Goal: Information Seeking & Learning: Learn about a topic

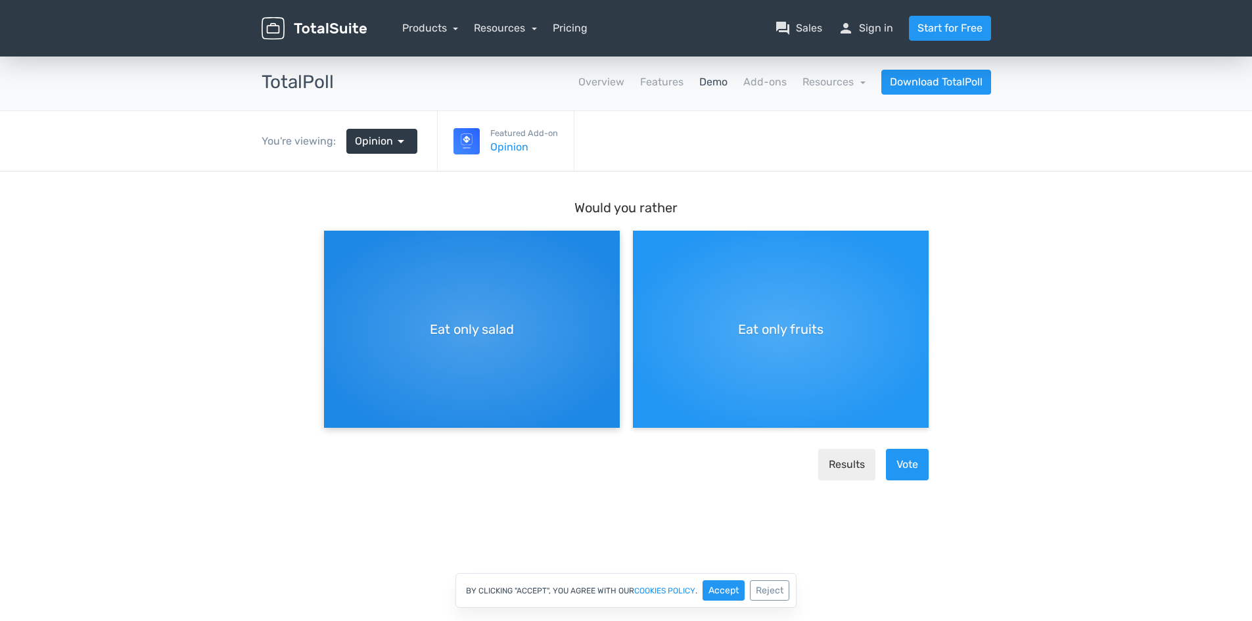
click at [494, 331] on span "Eat only salad" at bounding box center [472, 329] width 84 height 20
click at [333, 246] on input "Eat only salad" at bounding box center [328, 241] width 9 height 9
radio input "true"
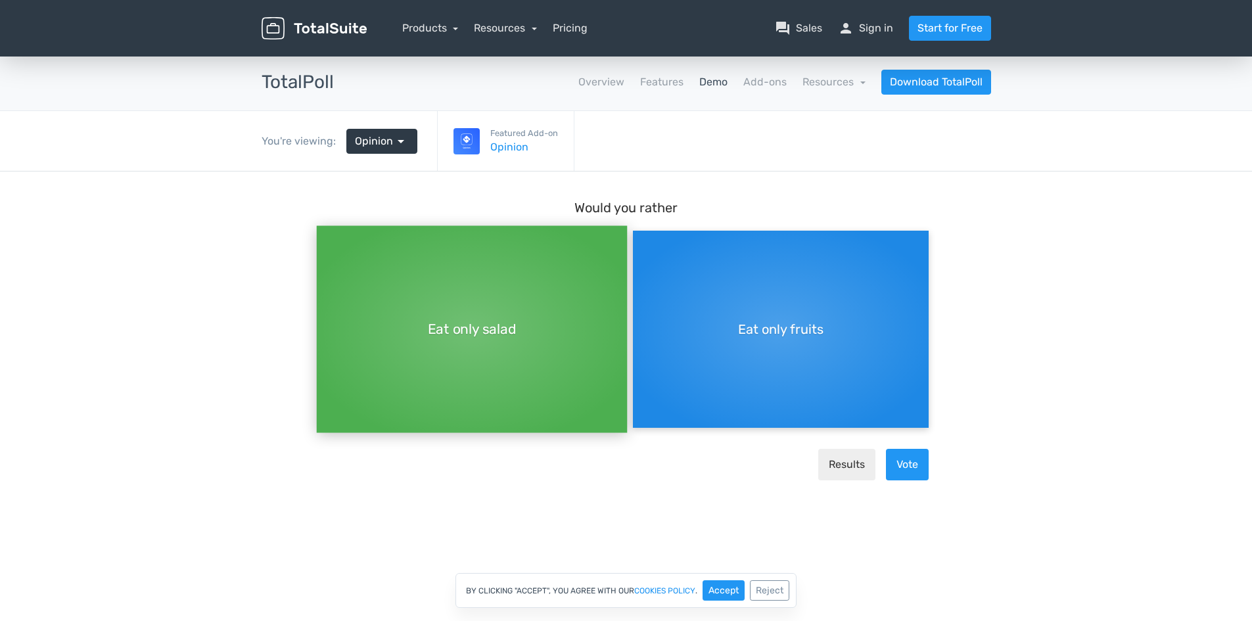
click at [778, 333] on span "Eat only fruits" at bounding box center [780, 329] width 85 height 20
click at [641, 246] on input "Eat only fruits" at bounding box center [637, 241] width 9 height 9
radio input "true"
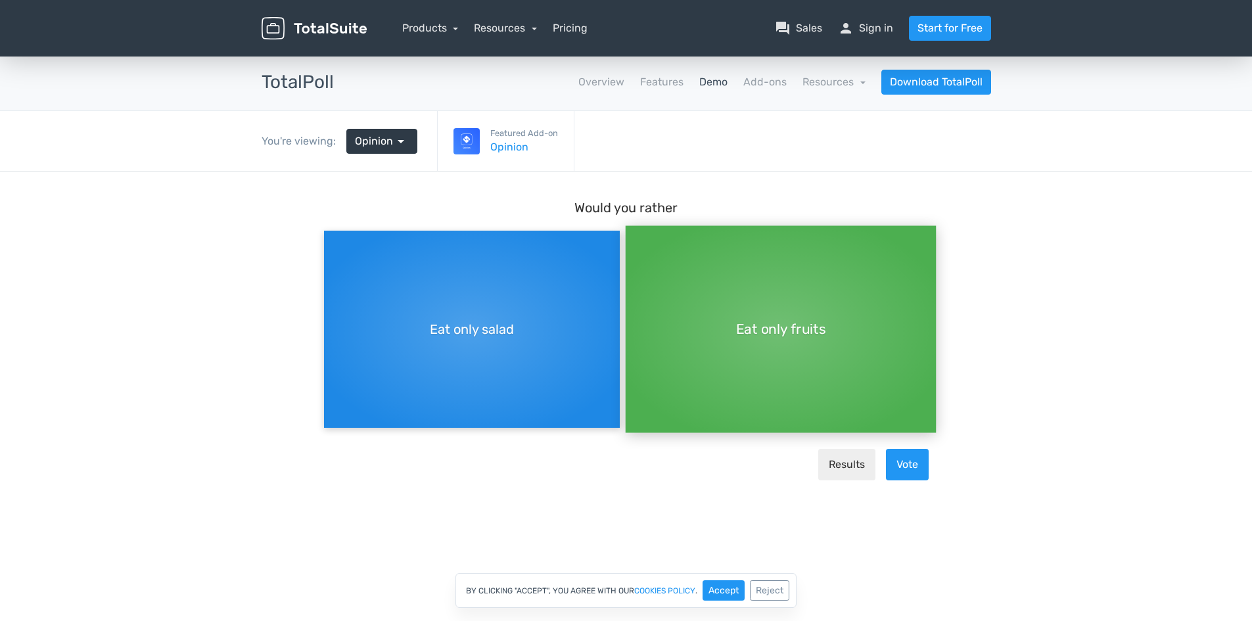
click at [495, 331] on span "Eat only salad" at bounding box center [472, 329] width 84 height 20
click at [333, 235] on input "Eat only salad" at bounding box center [328, 230] width 9 height 9
radio input "true"
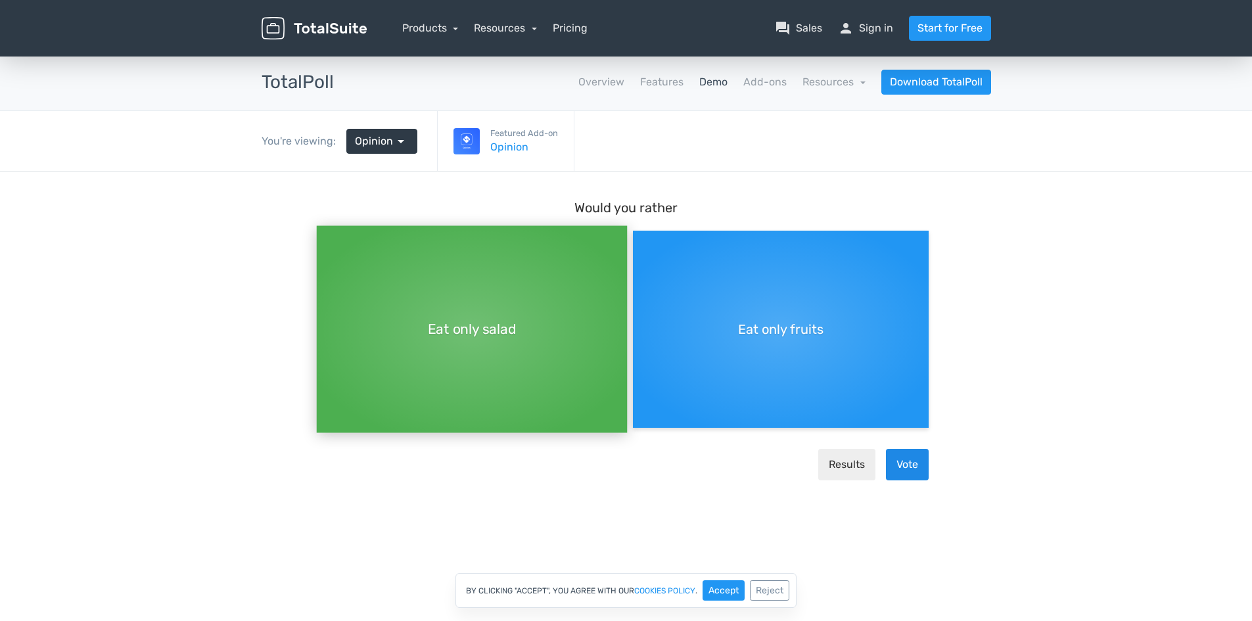
click at [923, 469] on button "Vote" at bounding box center [907, 465] width 43 height 32
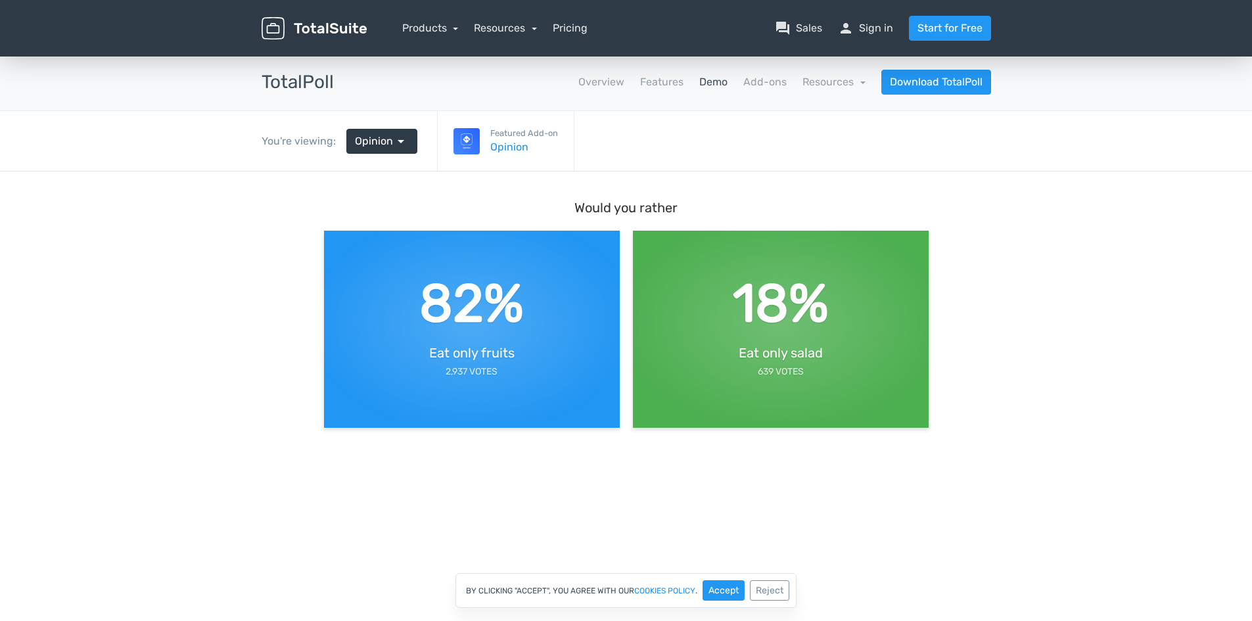
click at [233, 221] on body "Would you rather 82% Eat only fruits 2,937 Votes 18% Eat only salad 639 Votes" at bounding box center [626, 342] width 1252 height 340
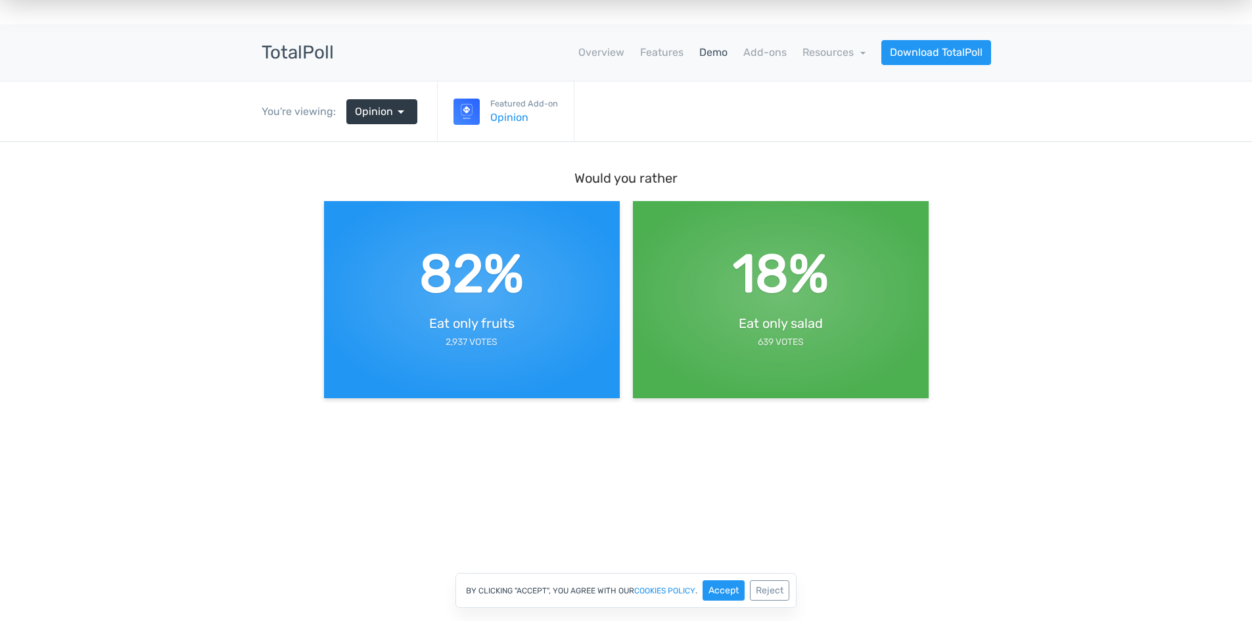
scroll to position [0, 0]
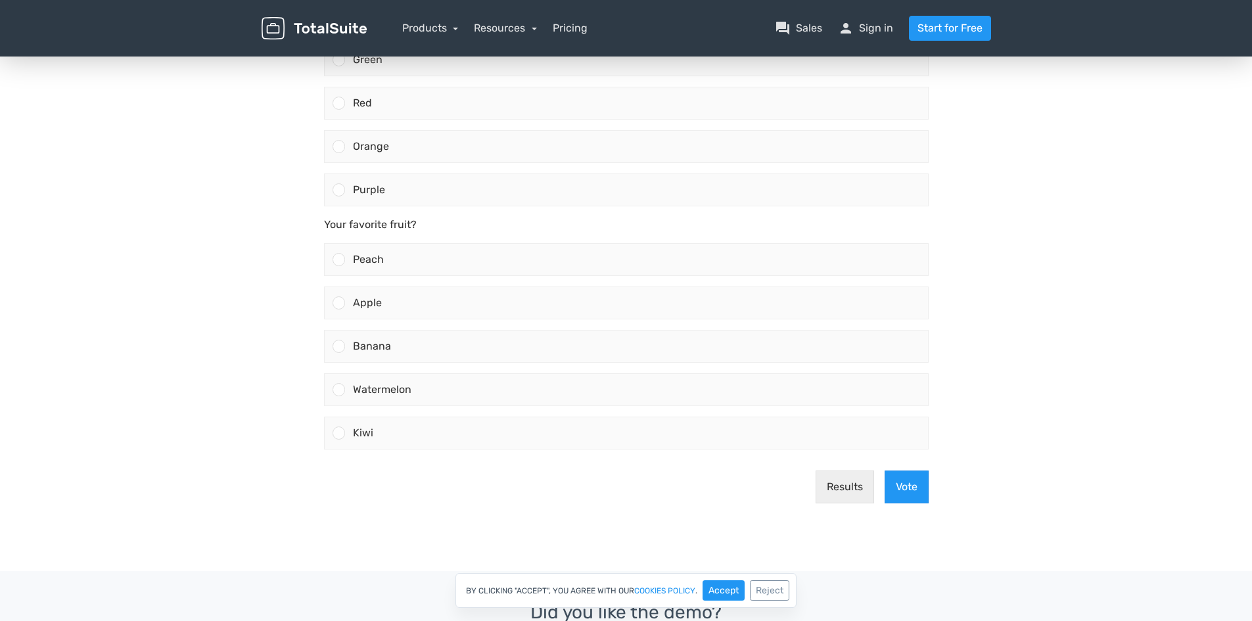
scroll to position [263, 0]
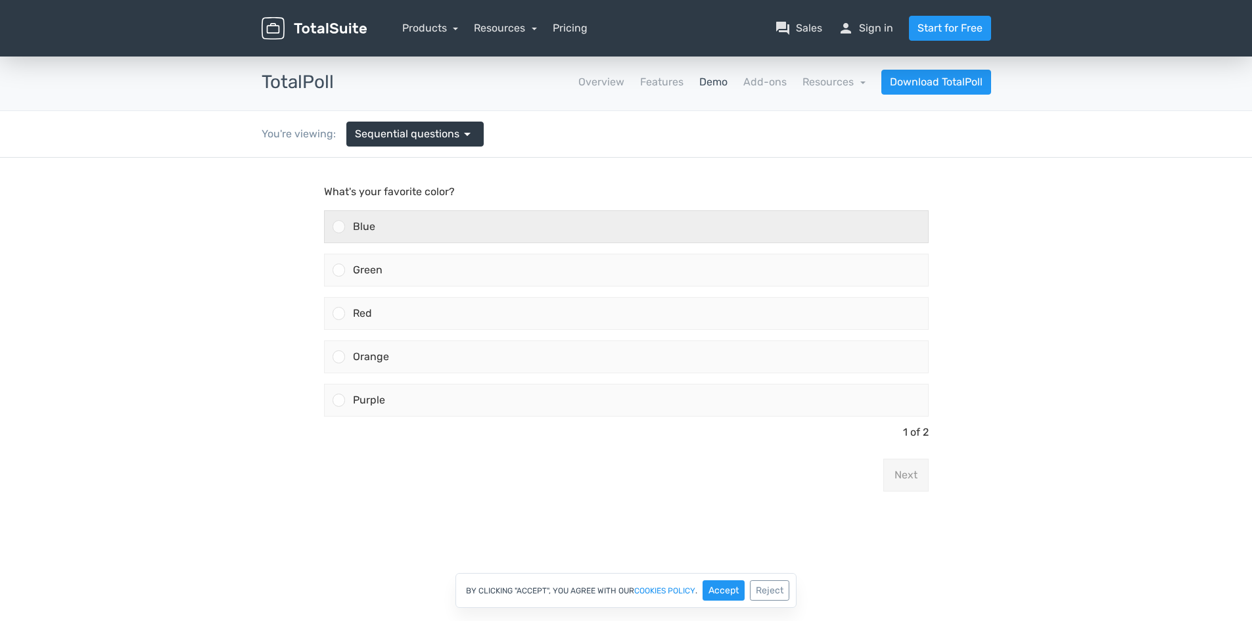
click at [363, 226] on span "Blue" at bounding box center [364, 226] width 22 height 12
click at [338, 227] on input "Blue" at bounding box center [338, 227] width 0 height 0
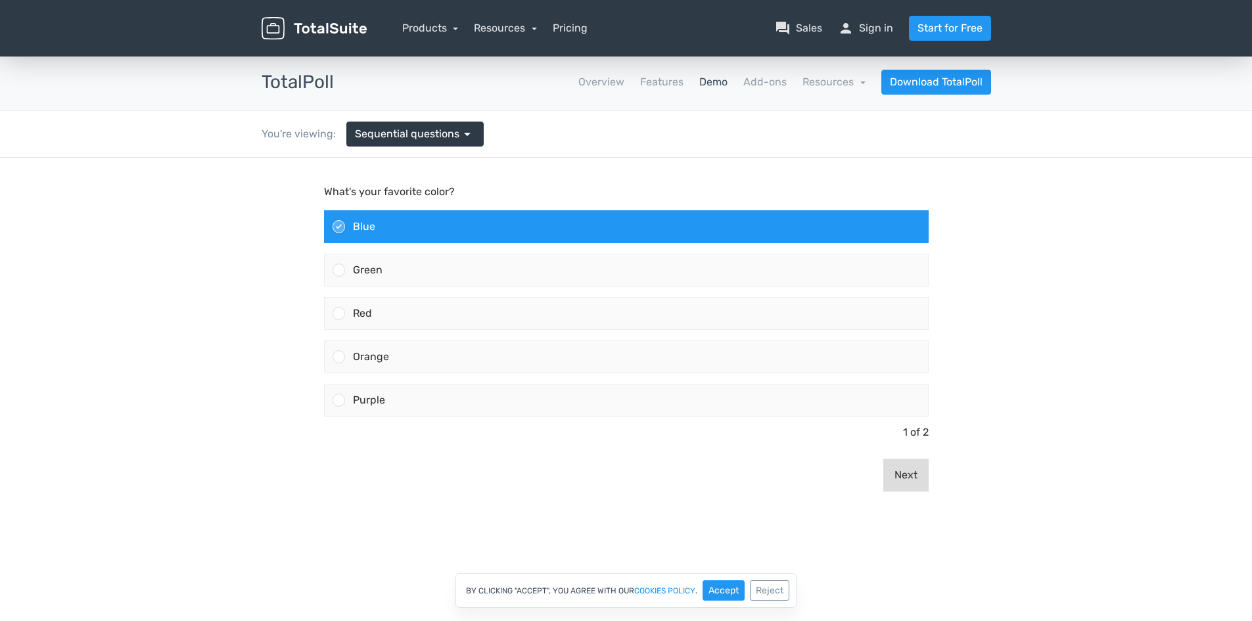
click at [911, 485] on button "Next" at bounding box center [905, 475] width 45 height 33
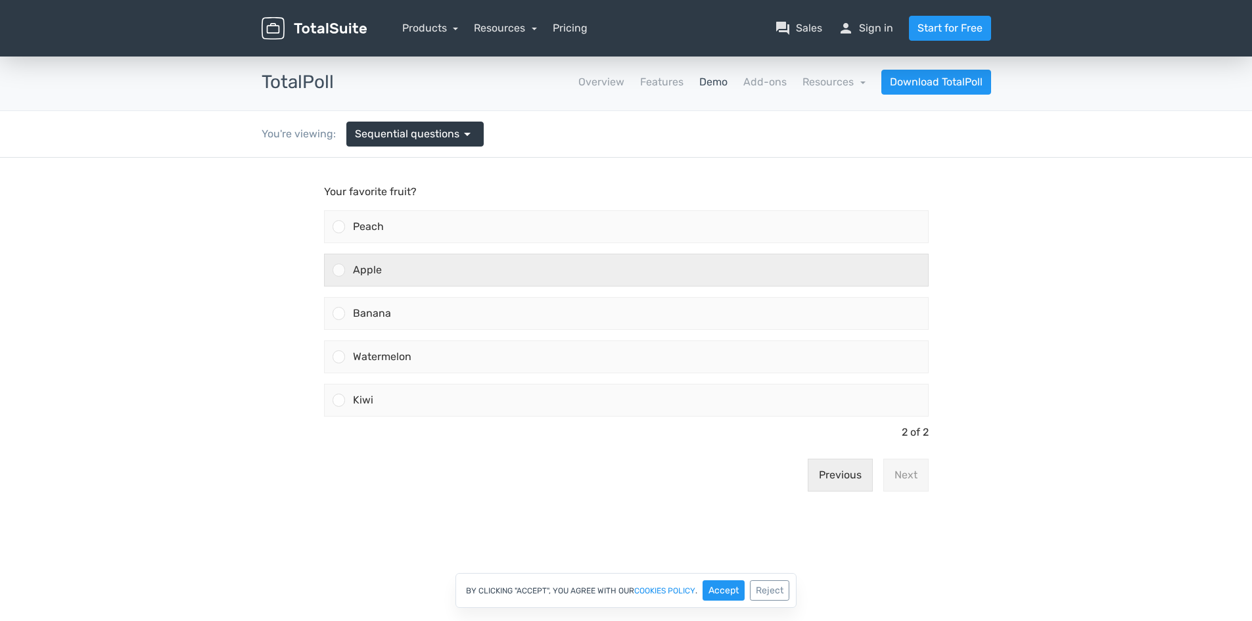
click at [373, 269] on span "Apple" at bounding box center [367, 270] width 29 height 12
click at [338, 270] on input "Apple" at bounding box center [338, 270] width 0 height 0
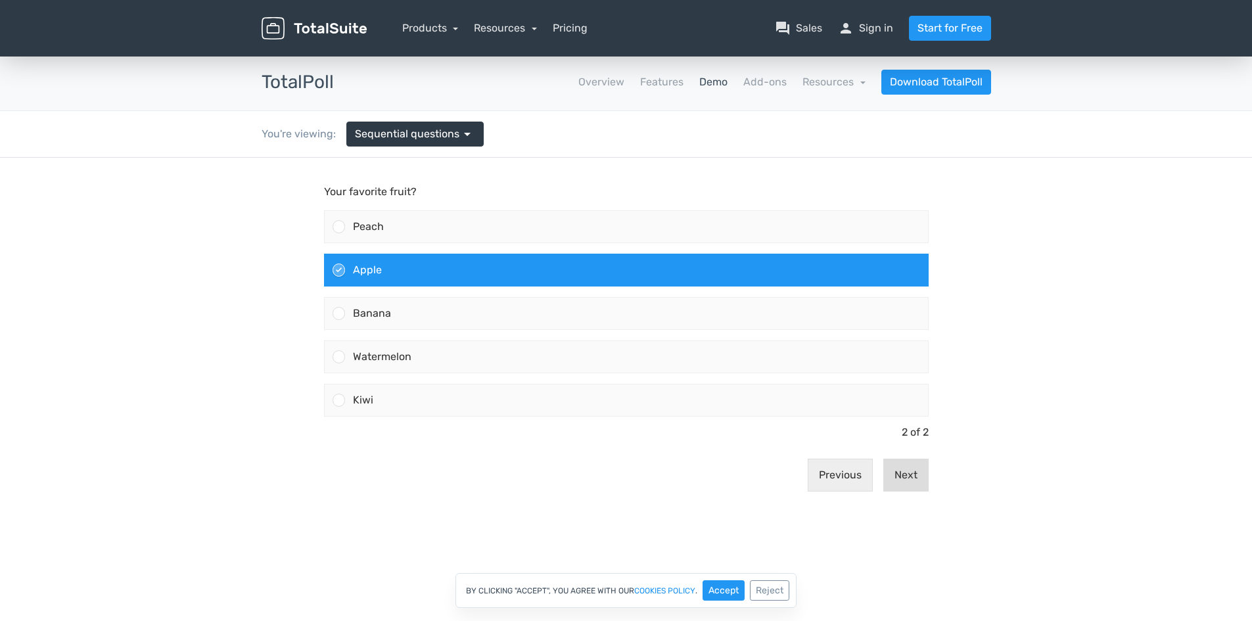
click at [917, 481] on button "Next" at bounding box center [905, 475] width 45 height 33
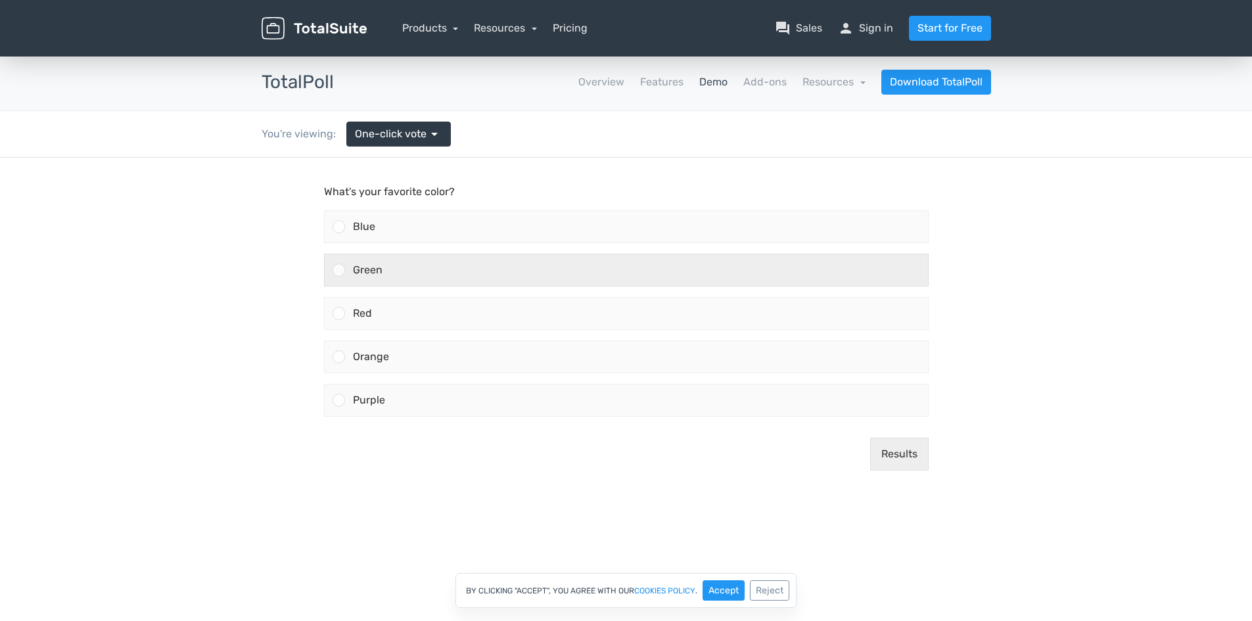
click at [346, 269] on div "Green" at bounding box center [636, 270] width 583 height 32
click at [338, 270] on input "Green" at bounding box center [338, 270] width 0 height 0
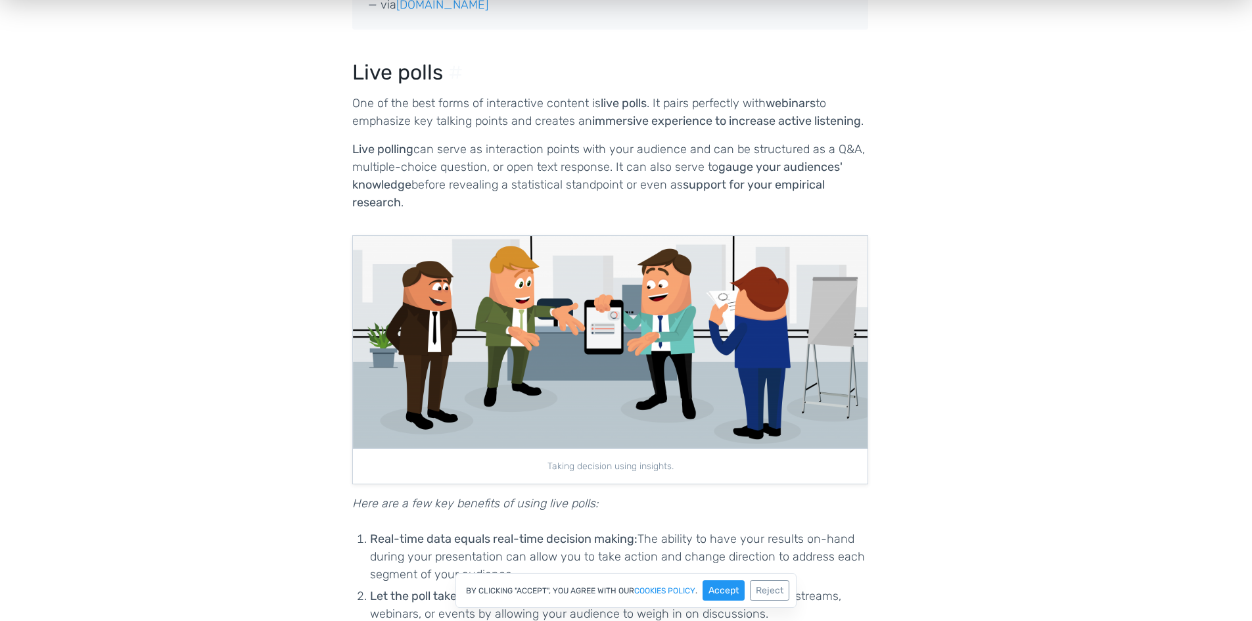
scroll to position [1051, 0]
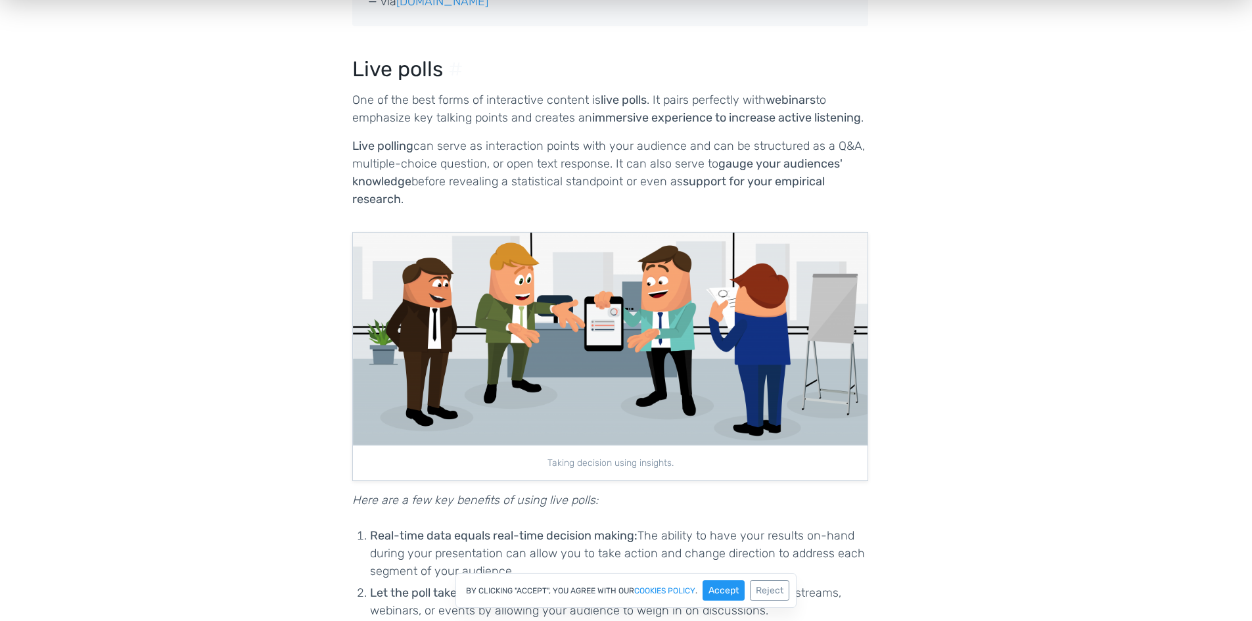
click at [513, 103] on p "One of the best forms of interactive content is live polls . It pairs perfectly…" at bounding box center [610, 108] width 516 height 35
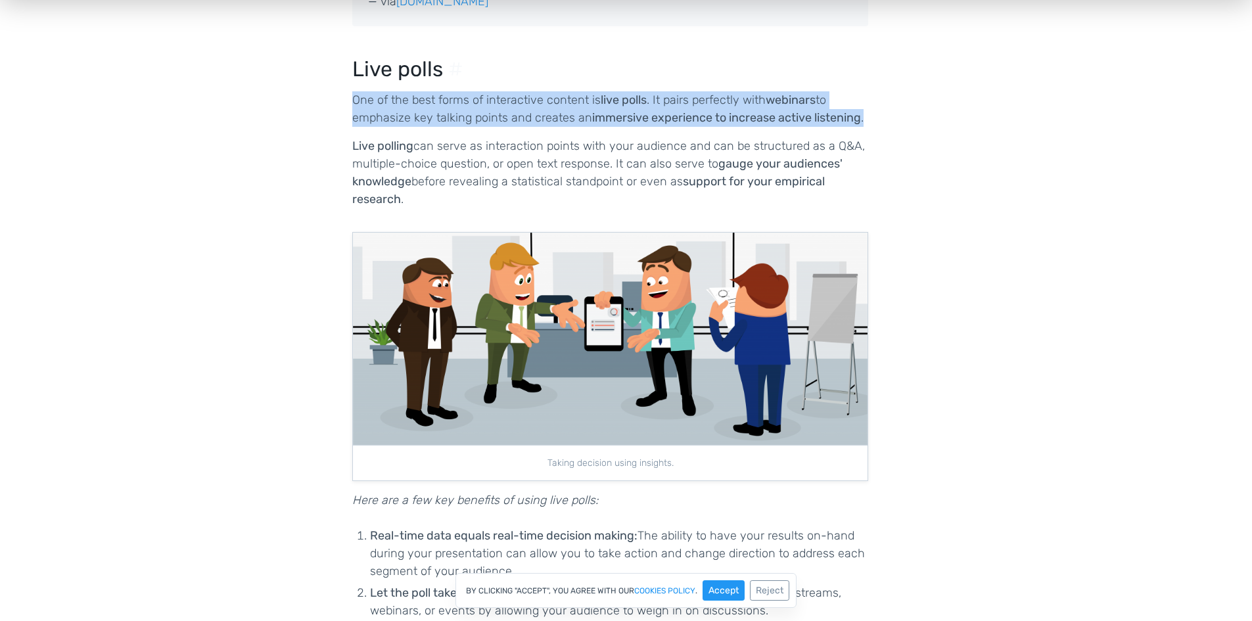
click at [513, 103] on p "One of the best forms of interactive content is live polls . It pairs perfectly…" at bounding box center [610, 108] width 516 height 35
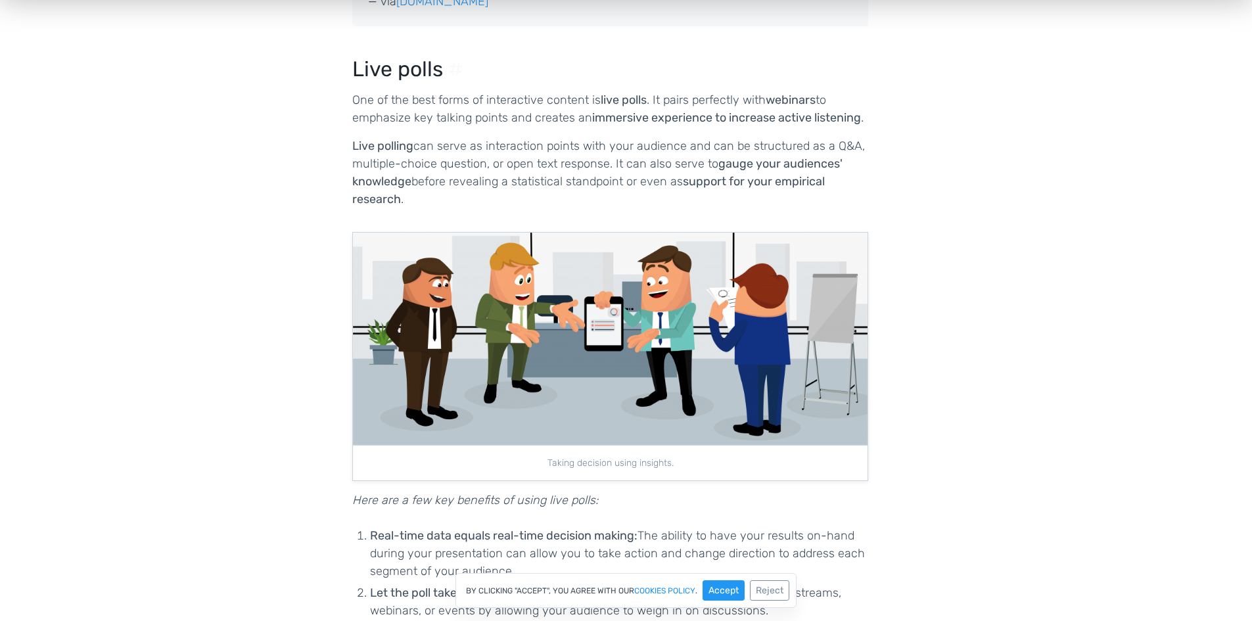
click at [491, 141] on p "Live polling can serve as interaction points with your audience and can be stru…" at bounding box center [610, 172] width 516 height 71
click at [491, 140] on p "Live polling can serve as interaction points with your audience and can be stru…" at bounding box center [610, 172] width 516 height 71
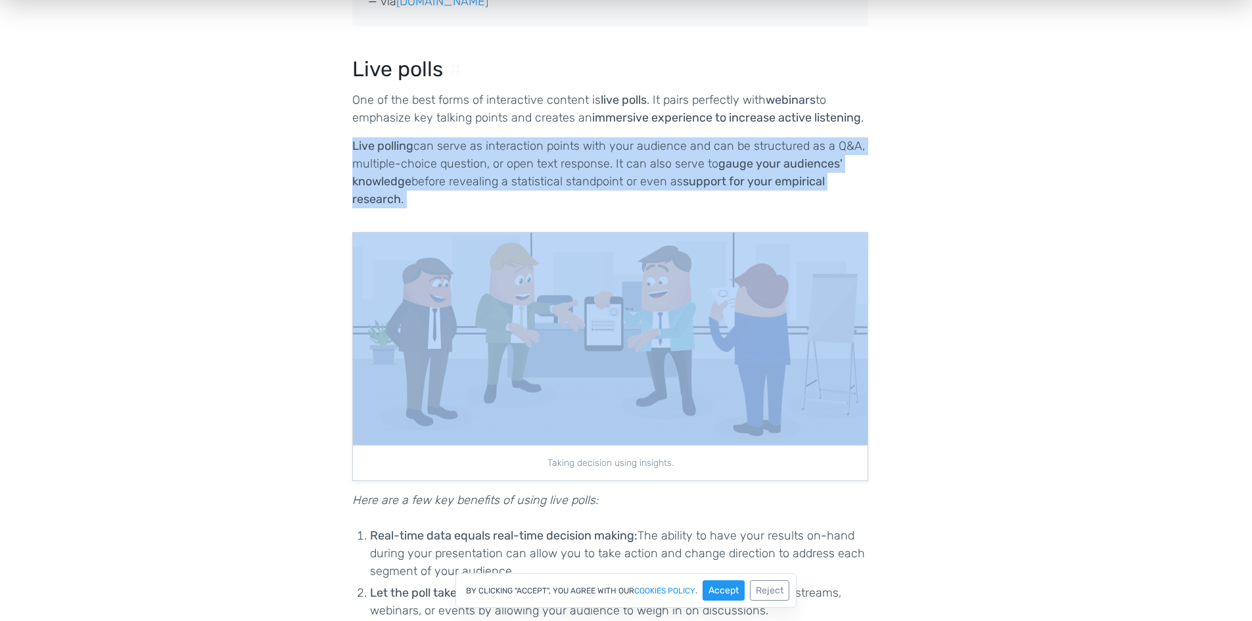
click at [491, 140] on p "Live polling can serve as interaction points with your audience and can be stru…" at bounding box center [610, 172] width 516 height 71
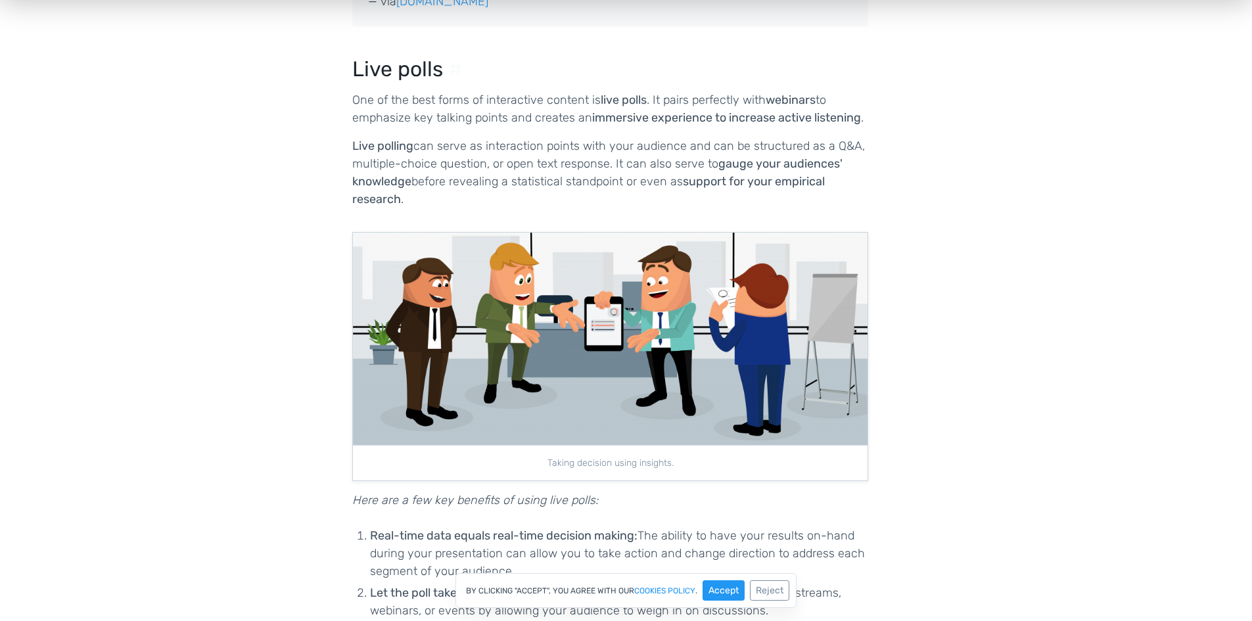
drag, startPoint x: 277, startPoint y: 183, endPoint x: 288, endPoint y: 193, distance: 15.4
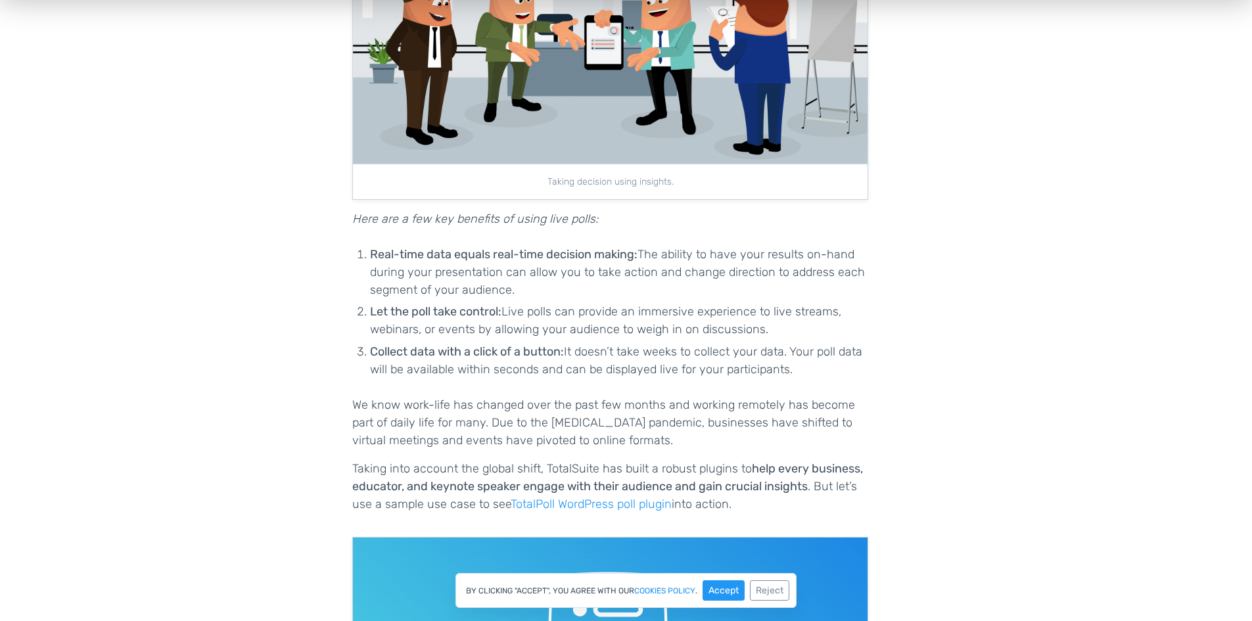
scroll to position [1380, 0]
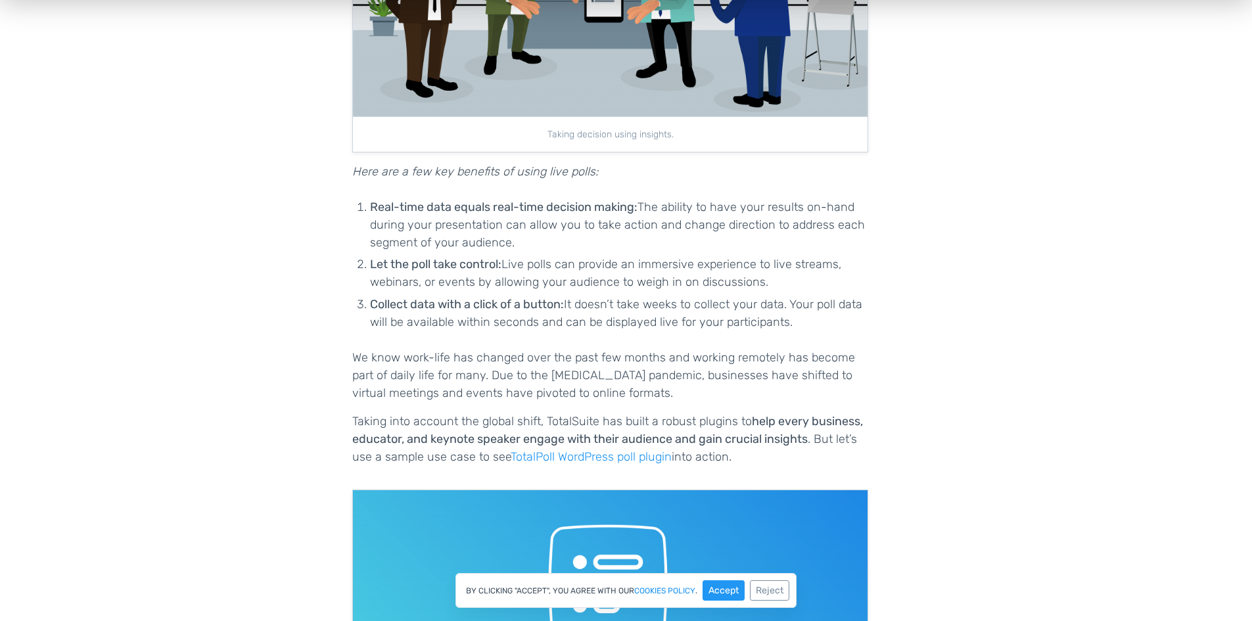
click at [527, 218] on li "Real-time data equals real-time decision making: The ability to have your resul…" at bounding box center [619, 224] width 498 height 53
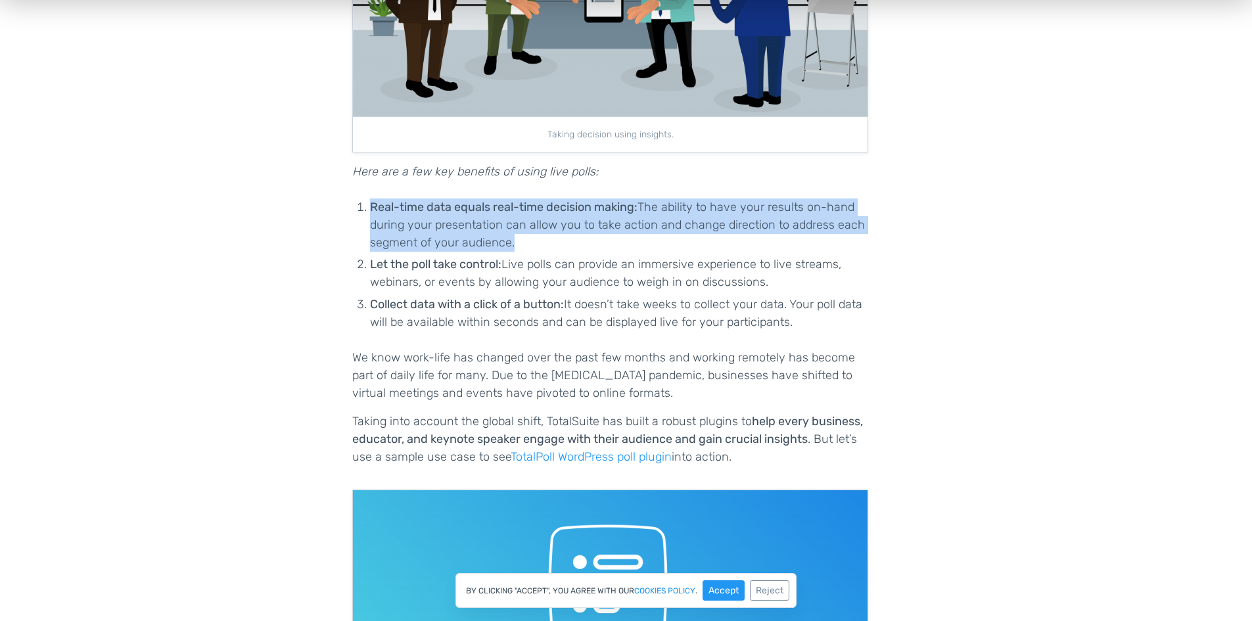
click at [527, 218] on li "Real-time data equals real-time decision making: The ability to have your resul…" at bounding box center [619, 224] width 498 height 53
click at [568, 217] on li "Real-time data equals real-time decision making: The ability to have your resul…" at bounding box center [619, 224] width 498 height 53
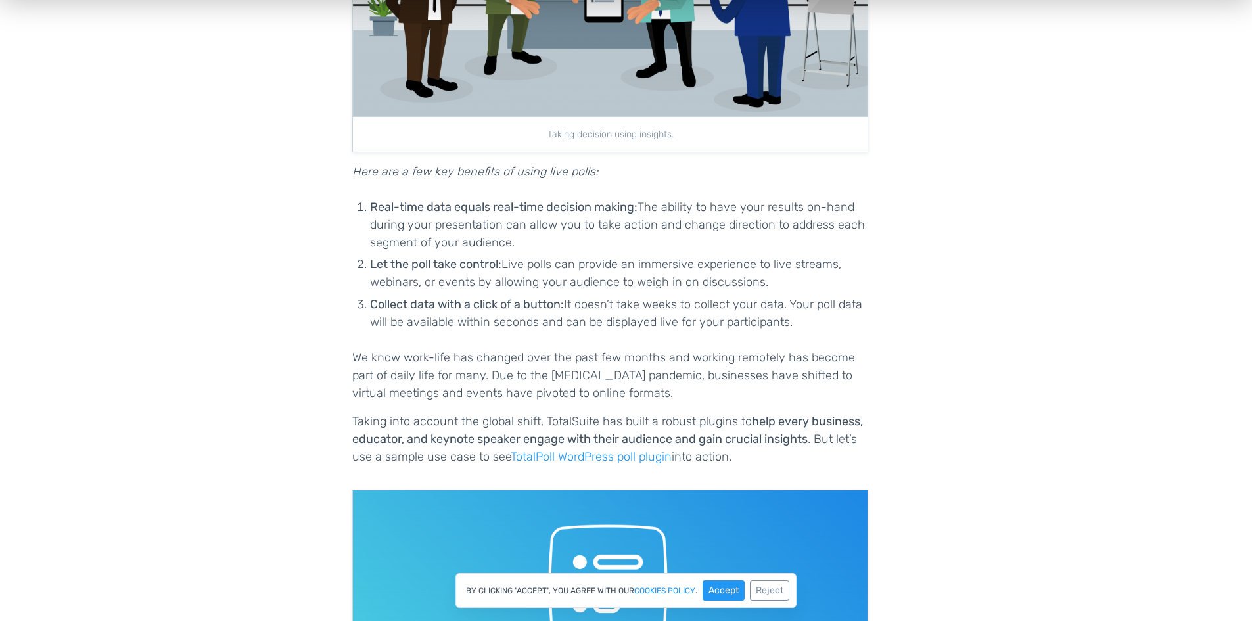
click at [595, 257] on li "Let the poll take control: Live polls can provide an immersive experience to li…" at bounding box center [619, 273] width 498 height 35
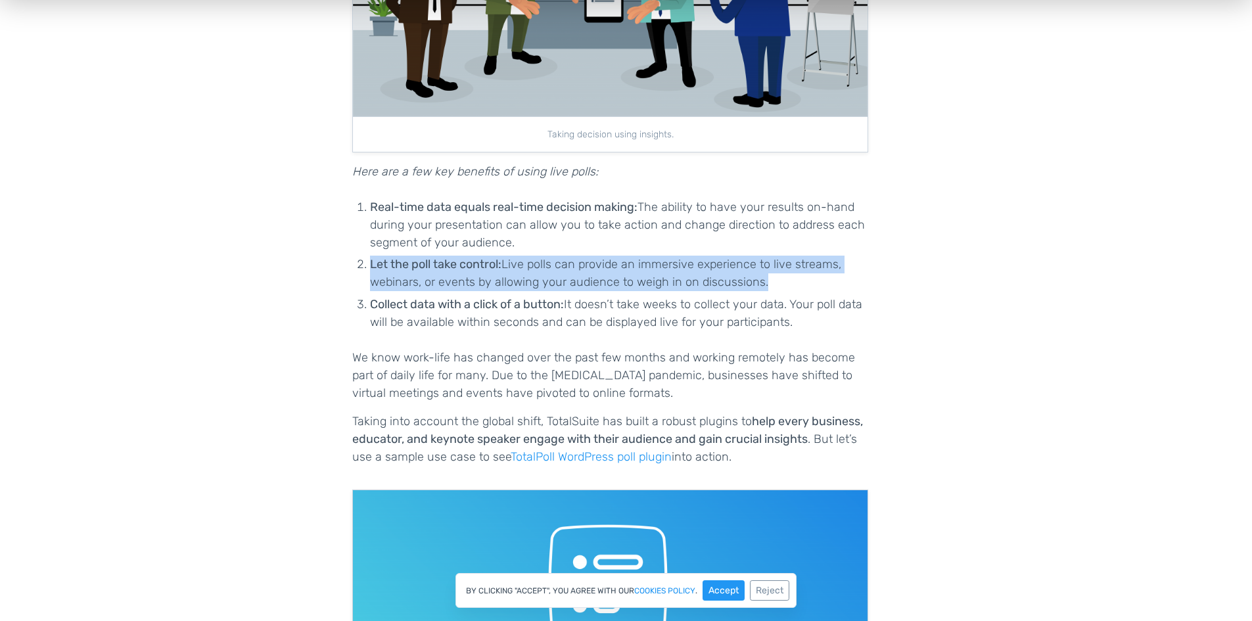
click at [595, 257] on li "Let the poll take control: Live polls can provide an immersive experience to li…" at bounding box center [619, 273] width 498 height 35
click at [503, 266] on li "Let the poll take control: Live polls can provide an immersive experience to li…" at bounding box center [619, 273] width 498 height 35
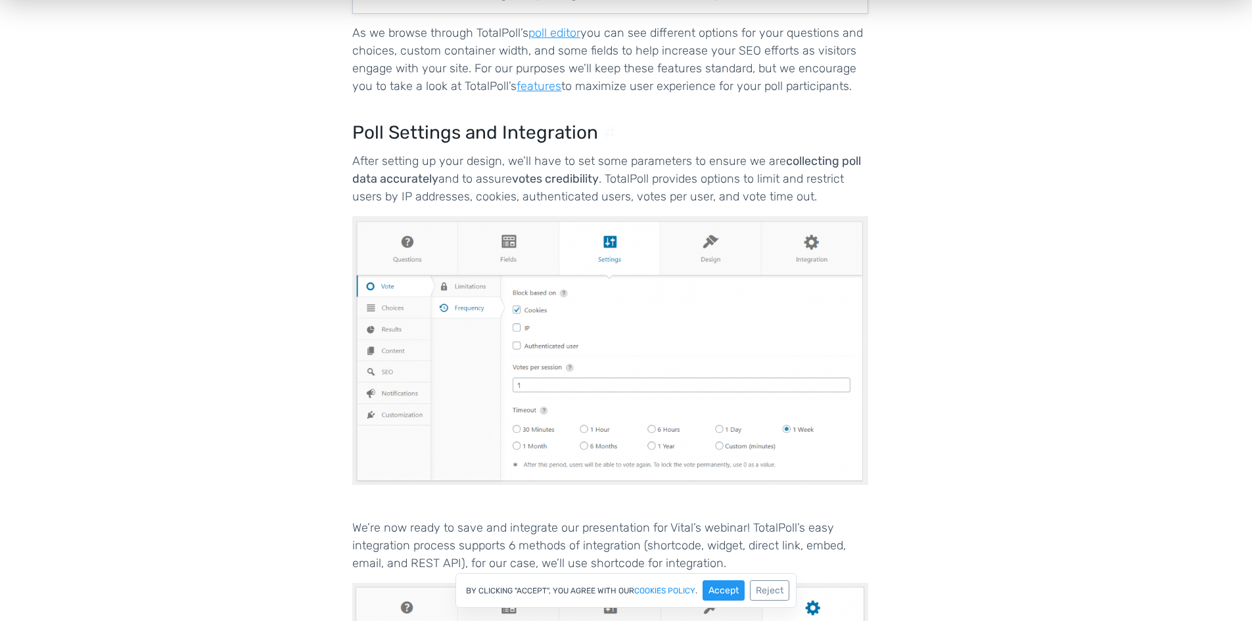
scroll to position [4534, 0]
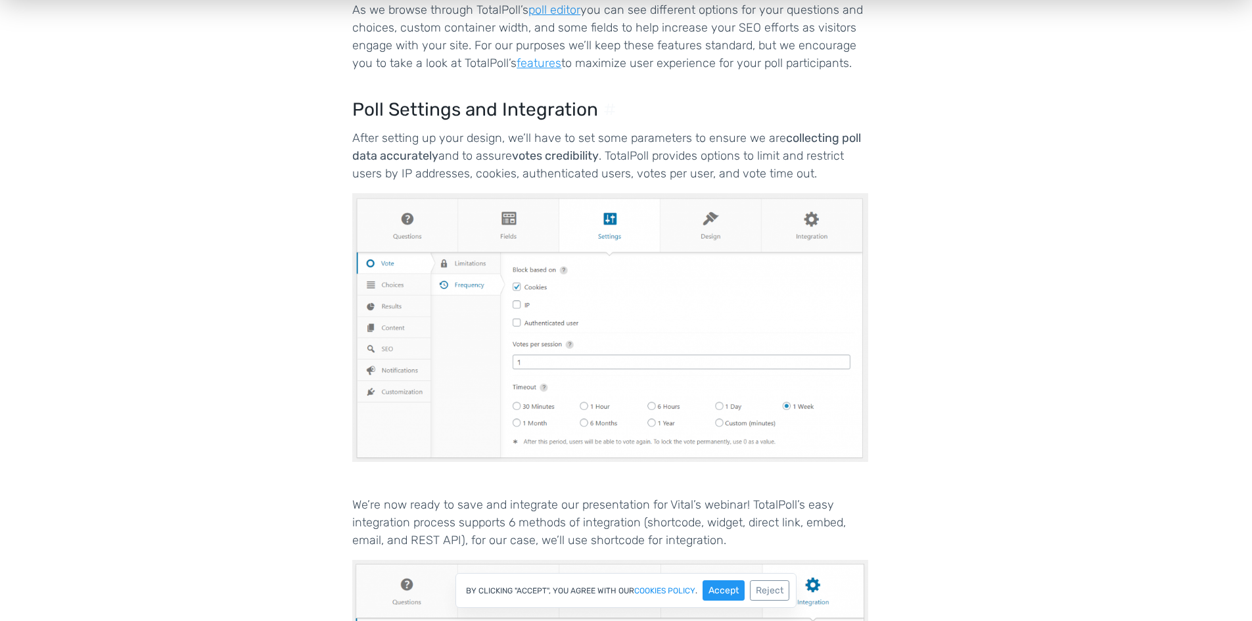
click at [554, 287] on img at bounding box center [610, 327] width 516 height 269
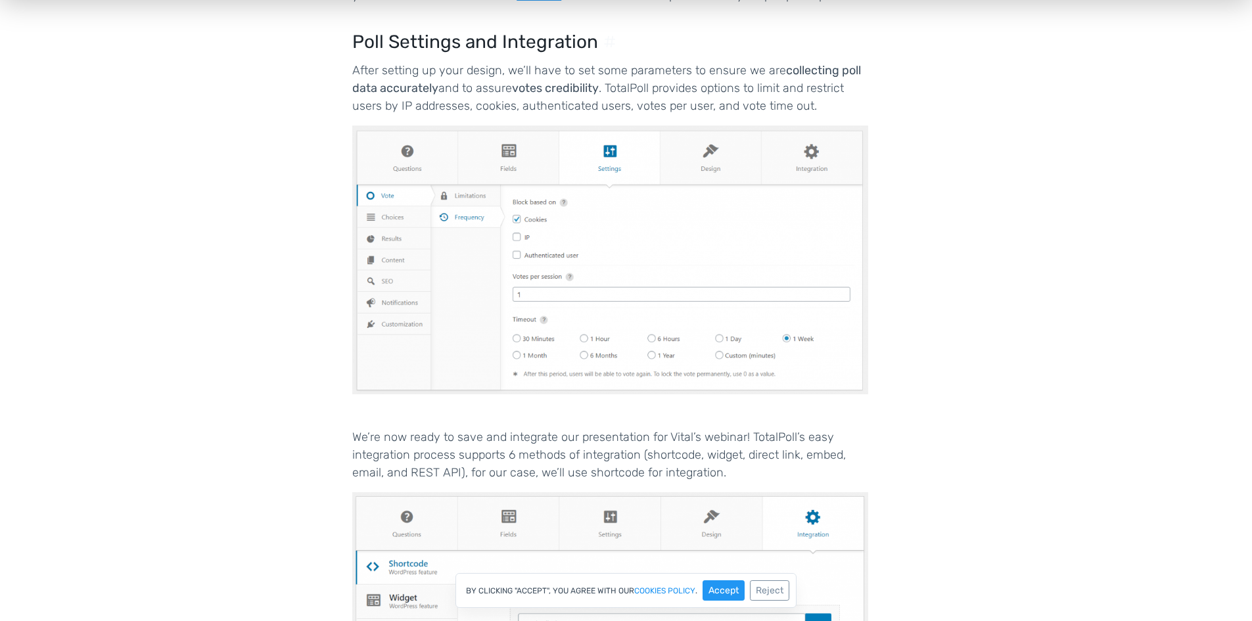
scroll to position [4666, 0]
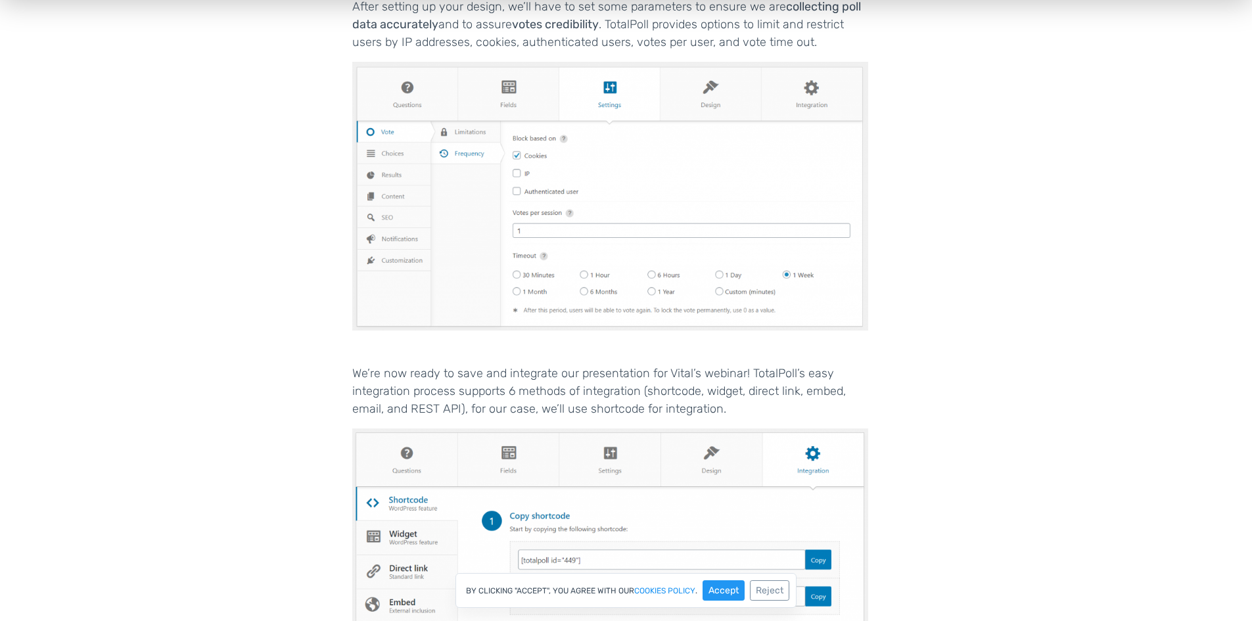
click at [415, 365] on p "We’re now ready to save and integrate our presentation for Vital’s webinar! Tot…" at bounding box center [610, 391] width 516 height 53
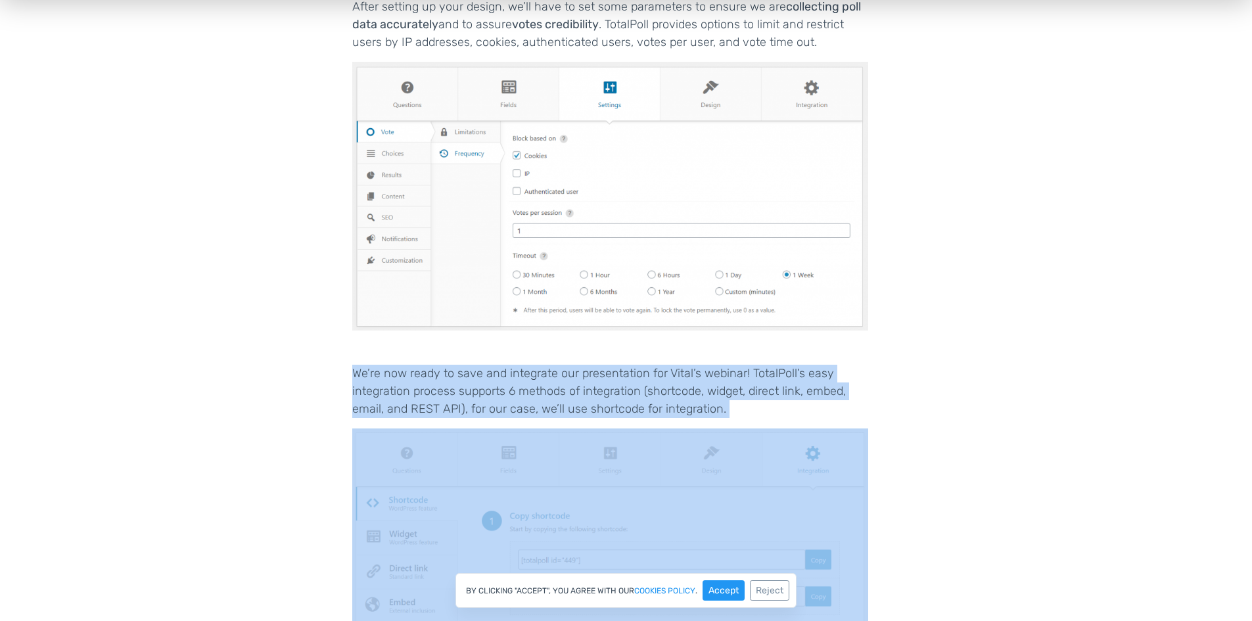
click at [415, 365] on p "We’re now ready to save and integrate our presentation for Vital’s webinar! Tot…" at bounding box center [610, 391] width 516 height 53
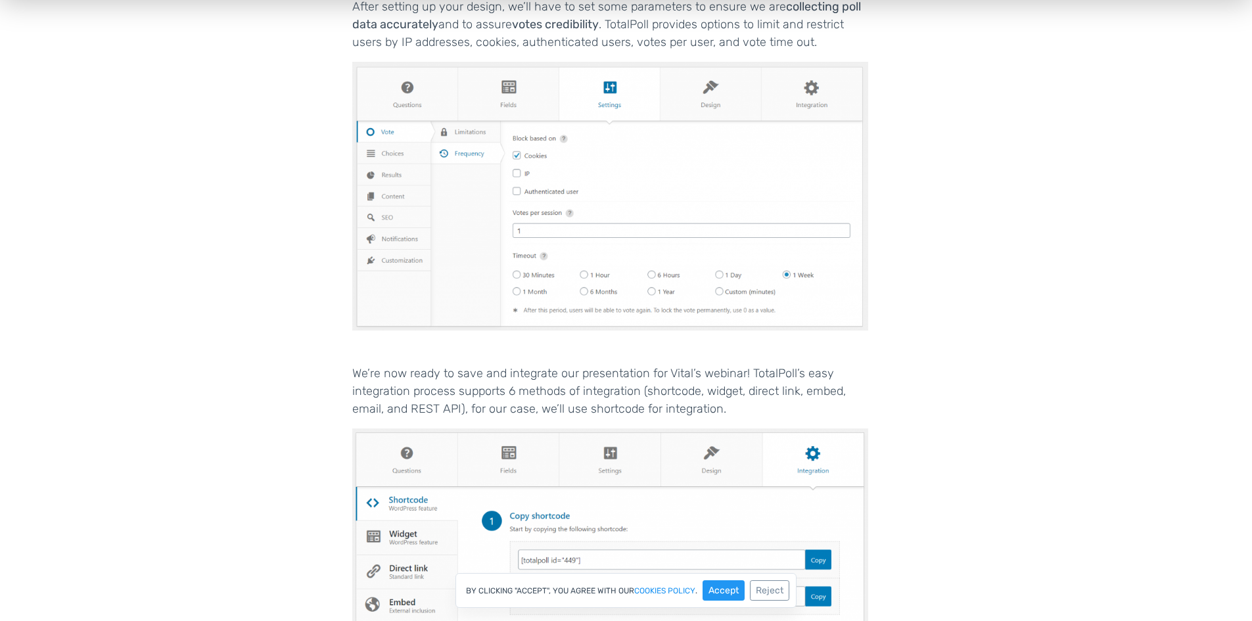
click at [394, 365] on p "We’re now ready to save and integrate our presentation for Vital’s webinar! Tot…" at bounding box center [610, 391] width 516 height 53
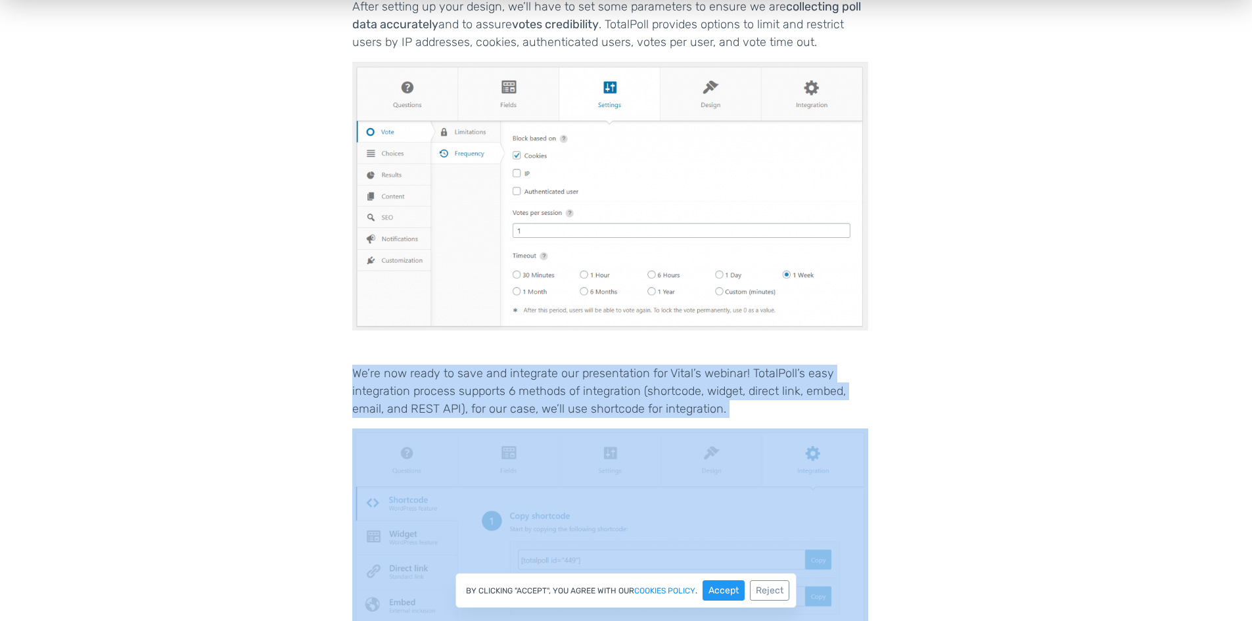
click at [394, 365] on p "We’re now ready to save and integrate our presentation for Vital’s webinar! Tot…" at bounding box center [610, 391] width 516 height 53
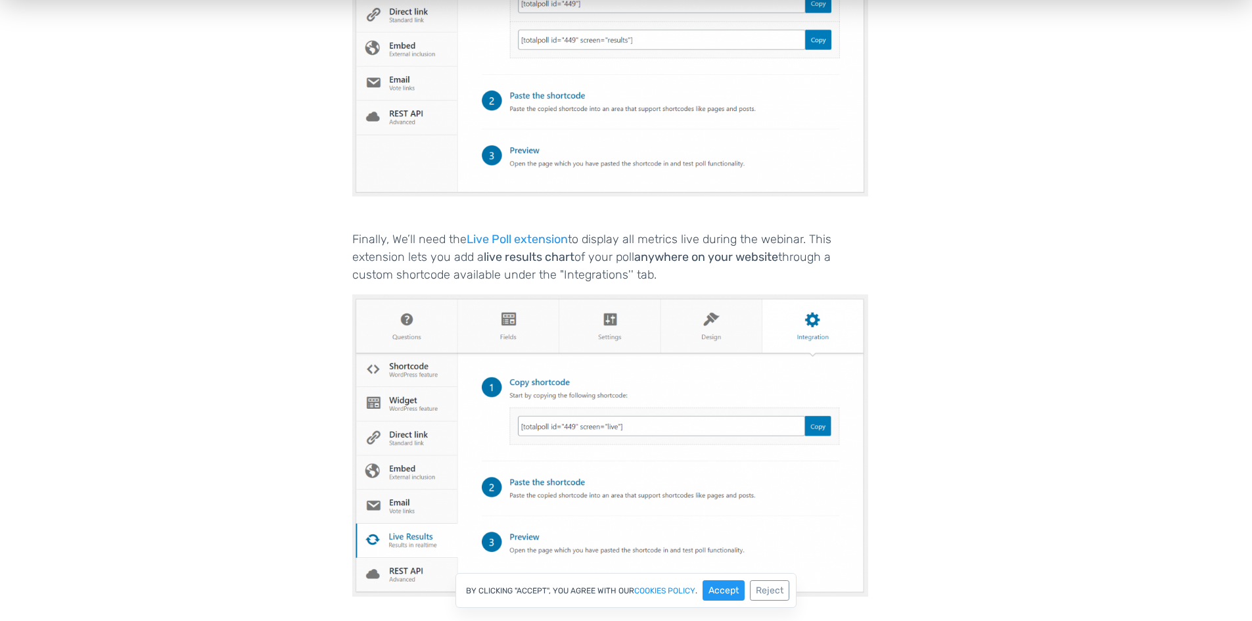
scroll to position [5257, 0]
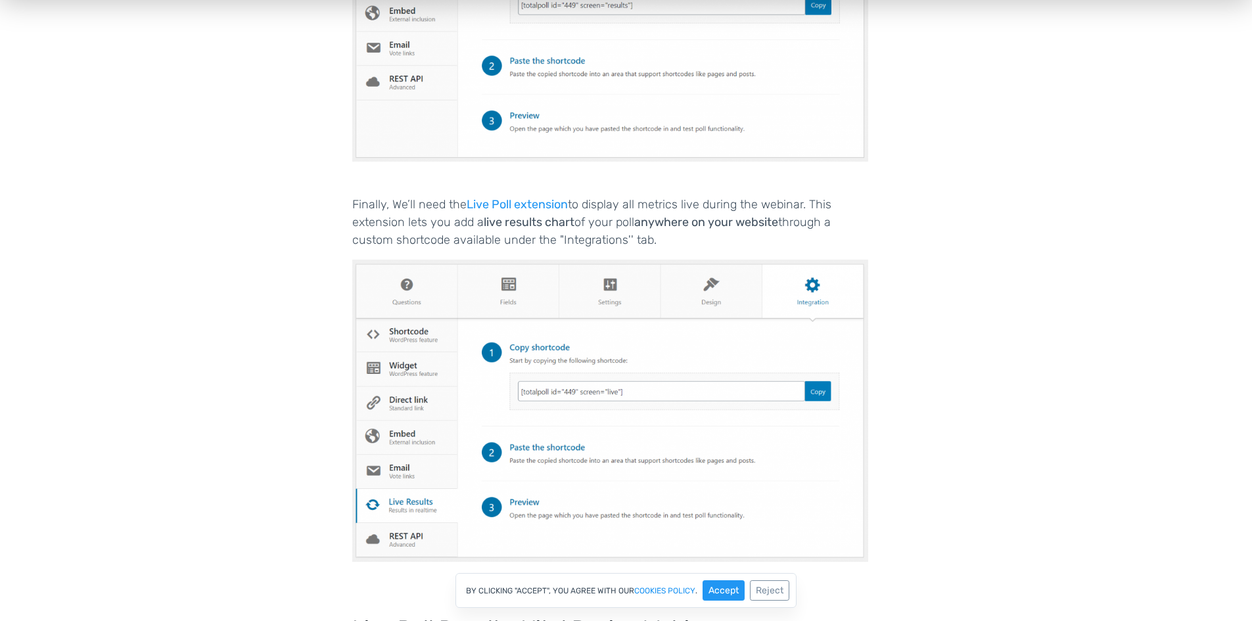
click at [633, 196] on p "Finally, We’ll need the Live Poll extension to display all metrics live during …" at bounding box center [610, 222] width 516 height 53
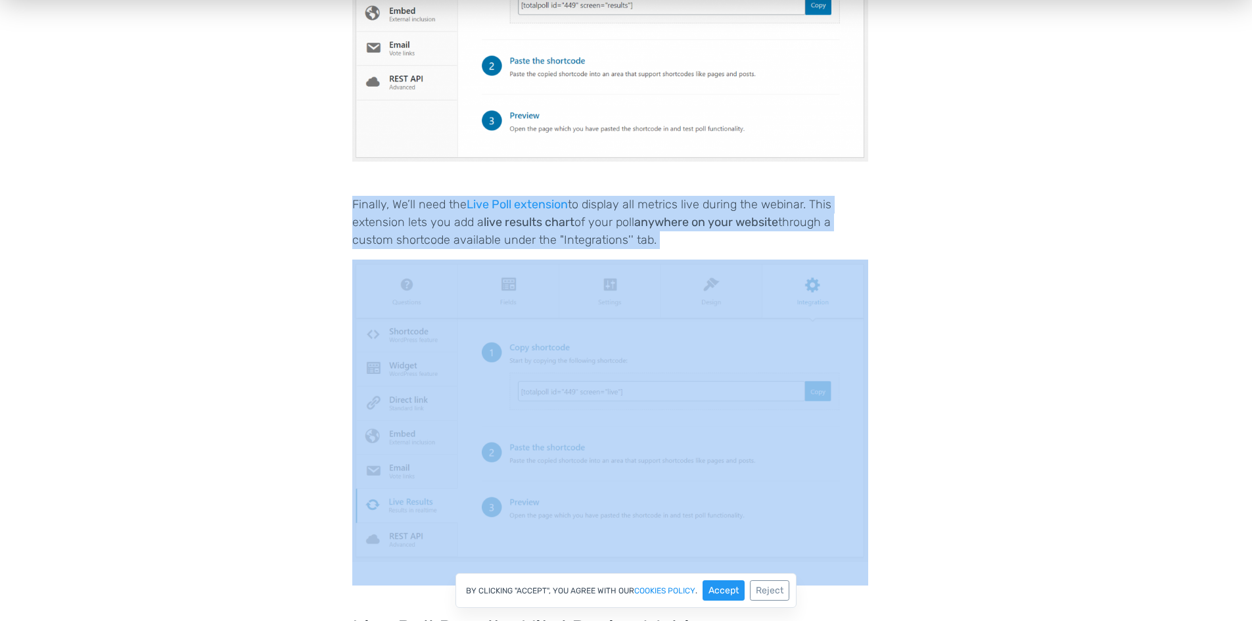
click at [633, 196] on p "Finally, We’ll need the Live Poll extension to display all metrics live during …" at bounding box center [610, 222] width 516 height 53
click at [433, 214] on p "Finally, We’ll need the Live Poll extension to display all metrics live during …" at bounding box center [610, 222] width 516 height 53
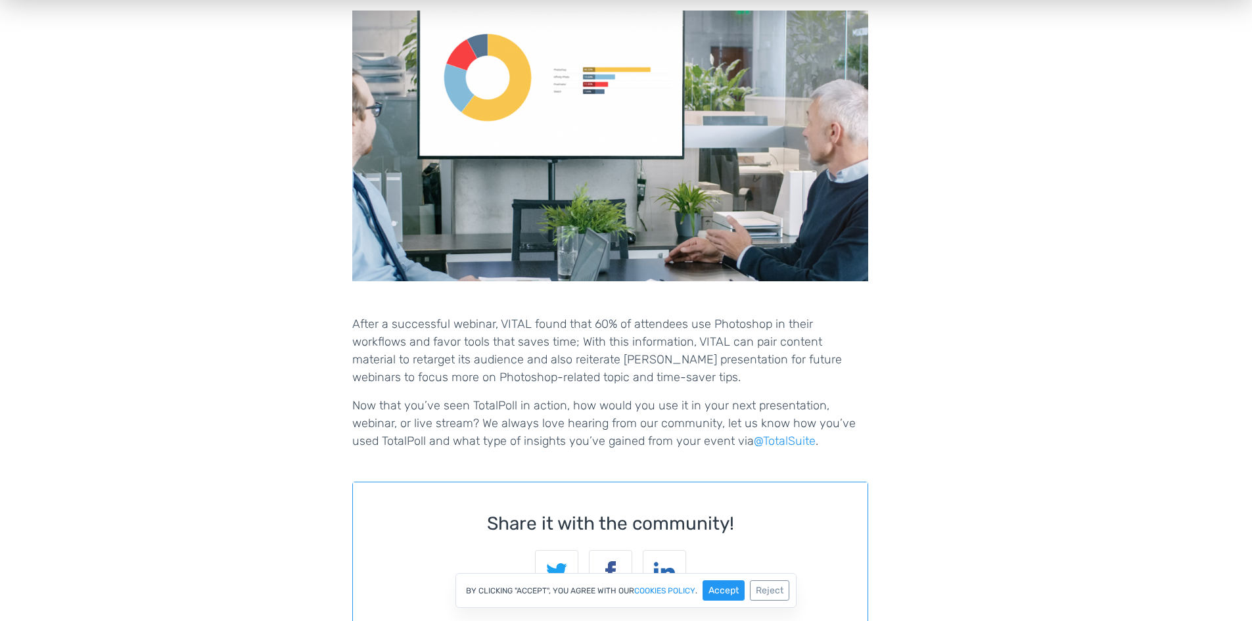
scroll to position [6046, 0]
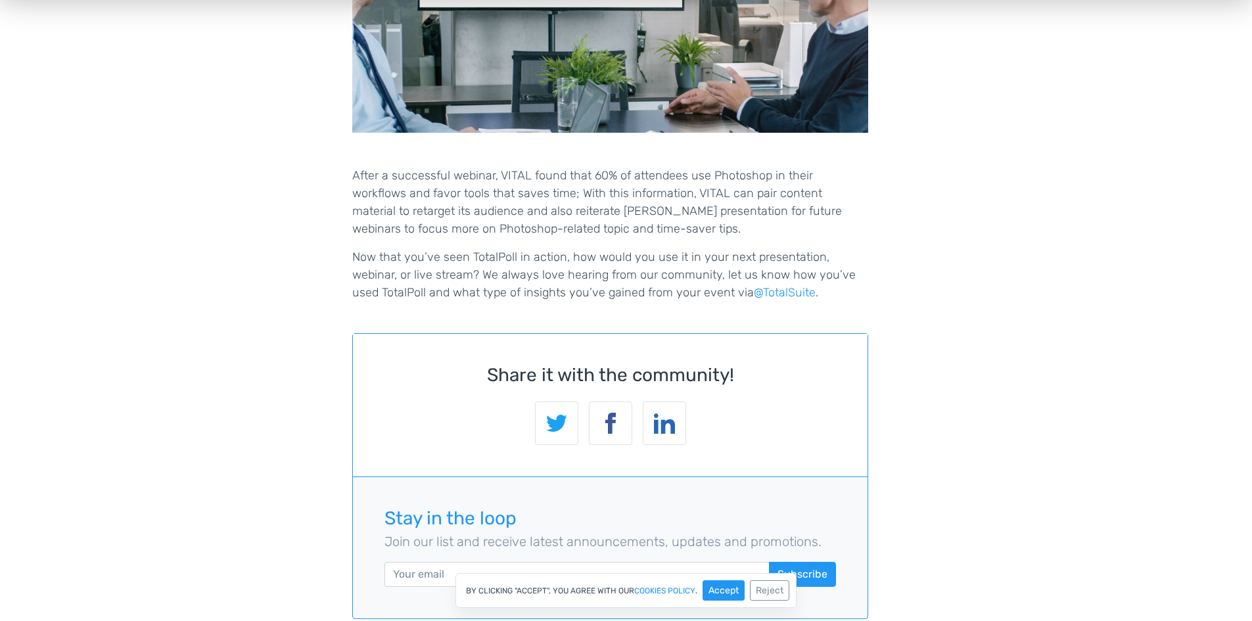
click at [390, 189] on p "After a successful webinar, VITAL found that 60% of attendees use Photoshop in …" at bounding box center [610, 202] width 516 height 71
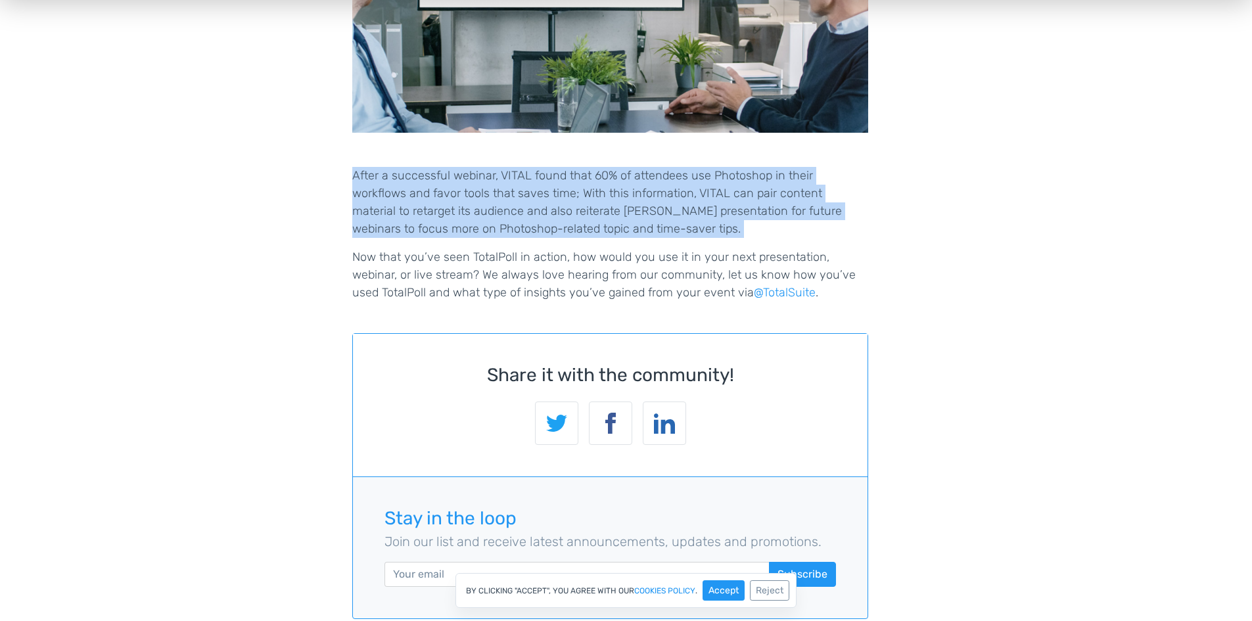
click at [390, 189] on p "After a successful webinar, VITAL found that 60% of attendees use Photoshop in …" at bounding box center [610, 202] width 516 height 71
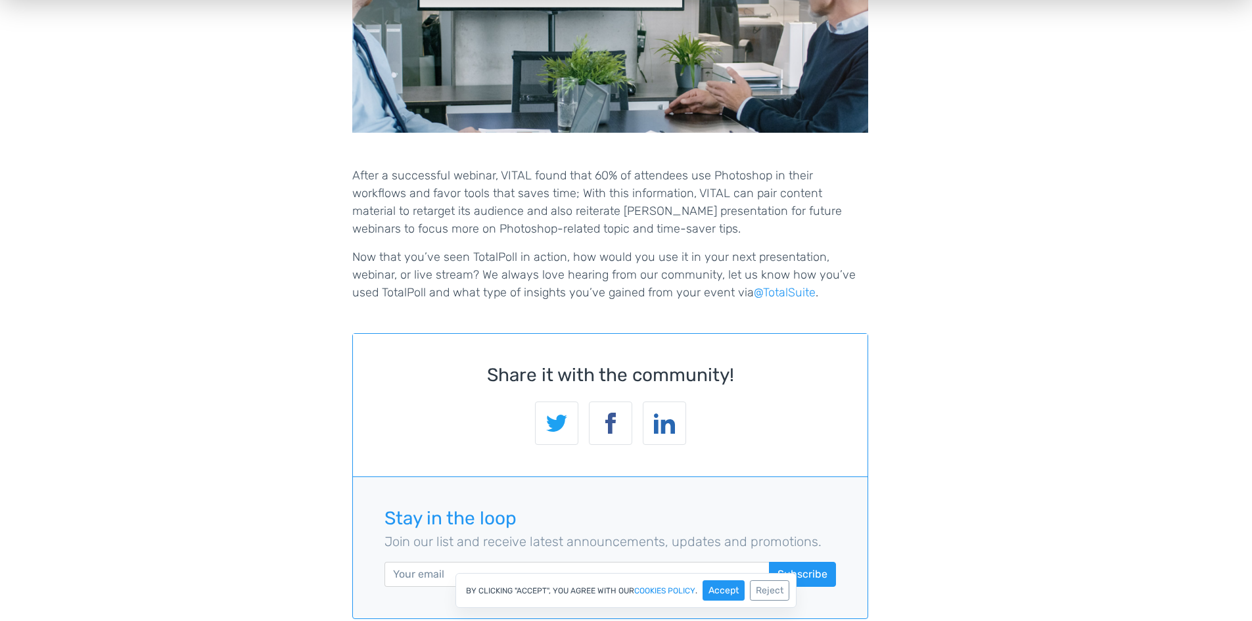
click at [362, 248] on p "Now that you’ve seen TotalPoll in action, how would you use it in your next pre…" at bounding box center [610, 274] width 516 height 53
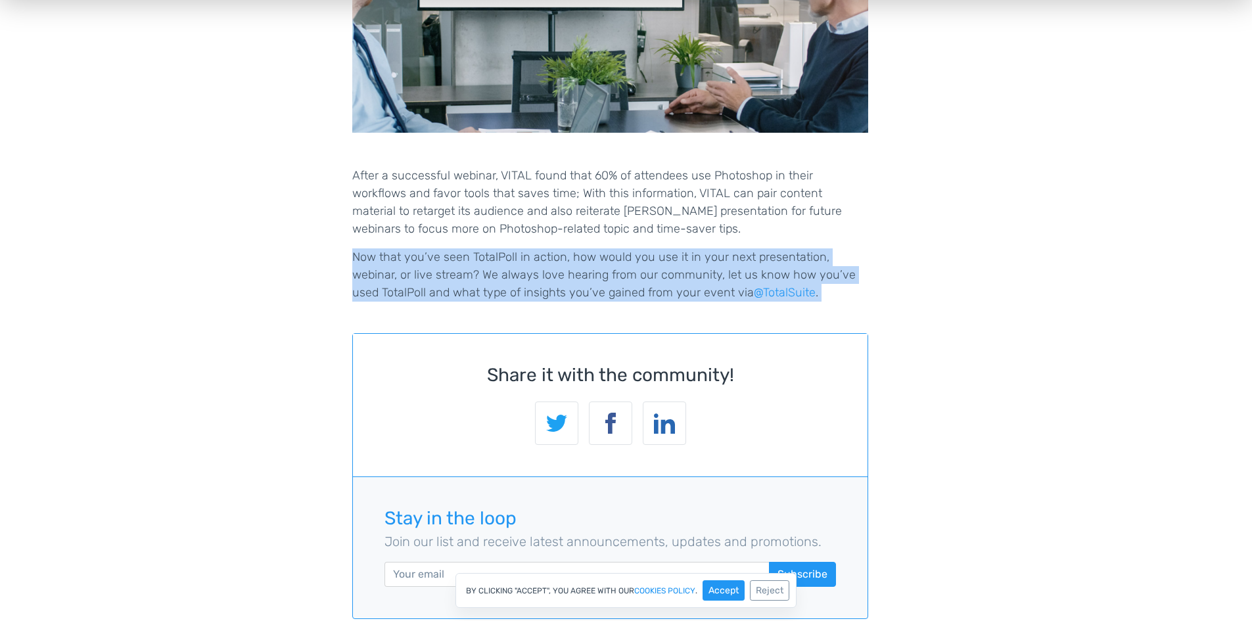
click at [362, 248] on p "Now that you’ve seen TotalPoll in action, how would you use it in your next pre…" at bounding box center [610, 274] width 516 height 53
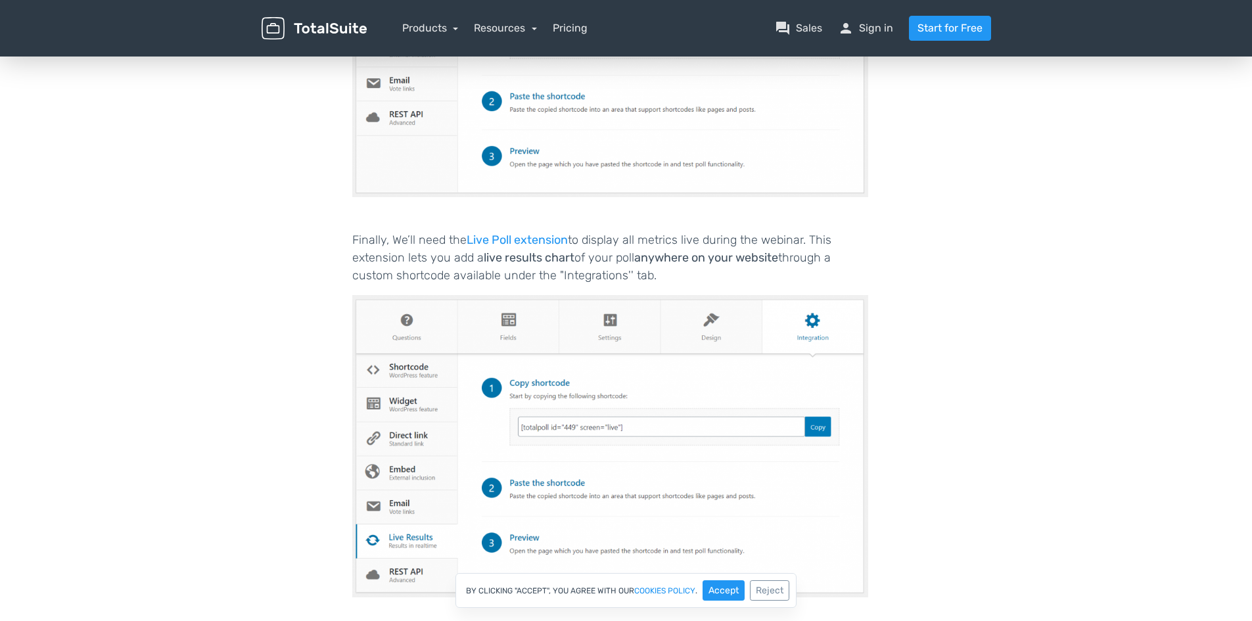
scroll to position [5203, 0]
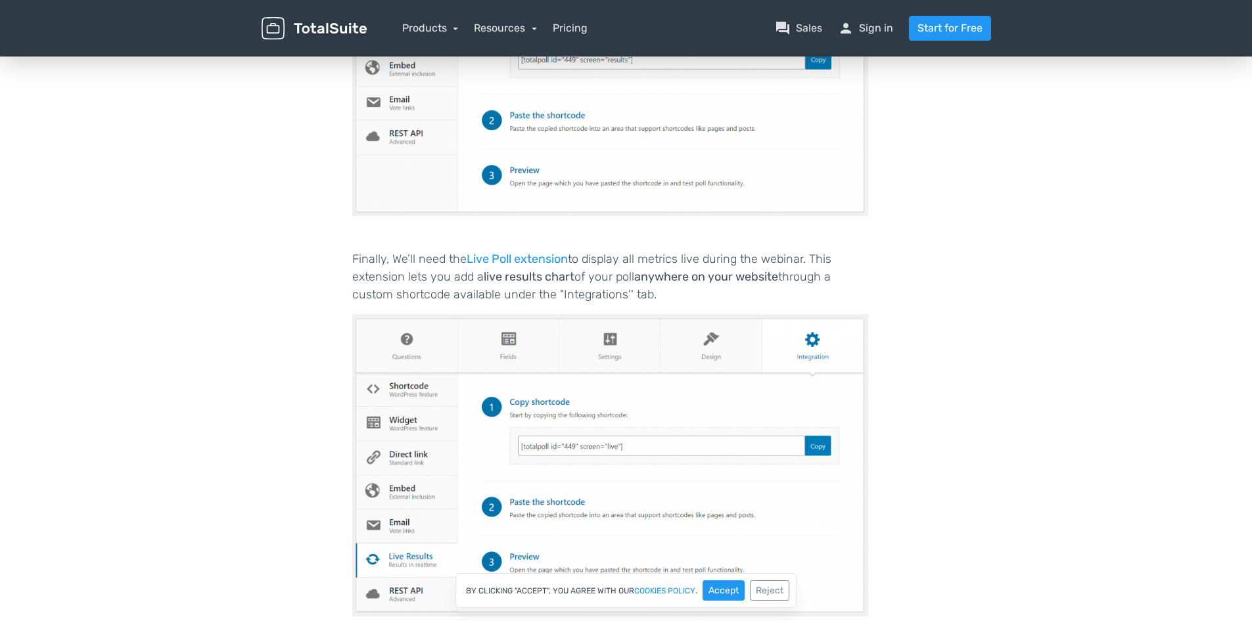
click at [375, 250] on p "Finally, We’ll need the Live Poll extension to display all metrics live during …" at bounding box center [610, 276] width 516 height 53
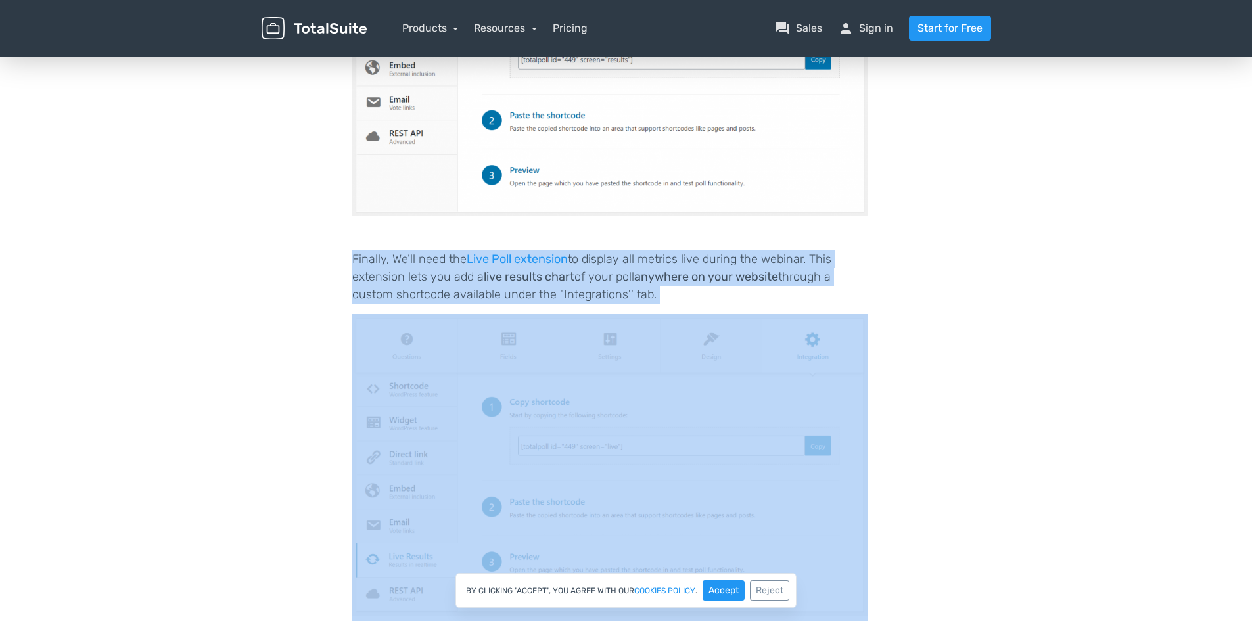
click at [375, 250] on p "Finally, We’ll need the Live Poll extension to display all metrics live during …" at bounding box center [610, 276] width 516 height 53
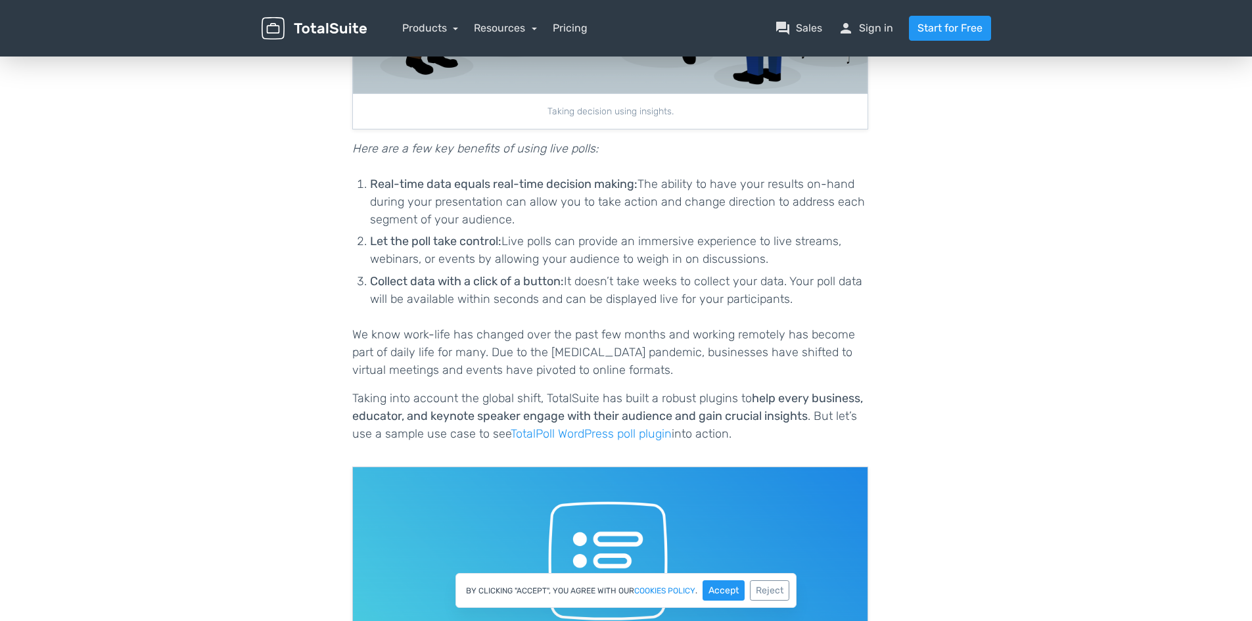
scroll to position [1391, 0]
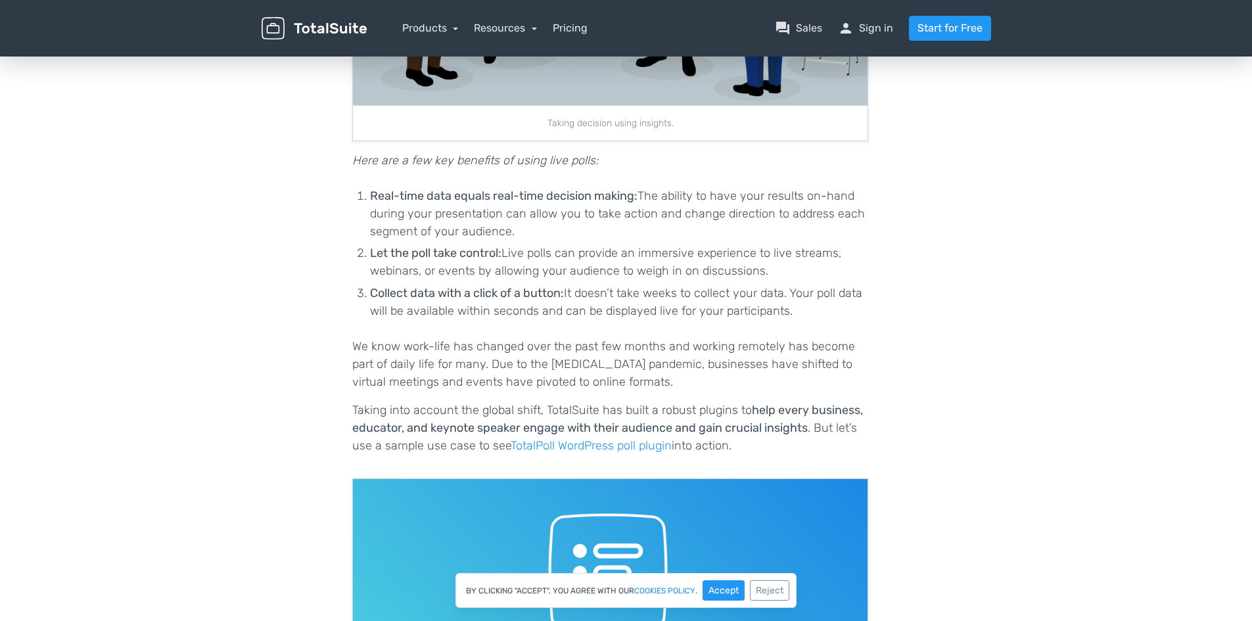
click at [436, 17] on nav "Products TotalPoll WordPress Poll and Contest Plugin TotalContest WordPress Con…" at bounding box center [689, 28] width 624 height 25
click at [436, 22] on link "Products" at bounding box center [430, 28] width 57 height 12
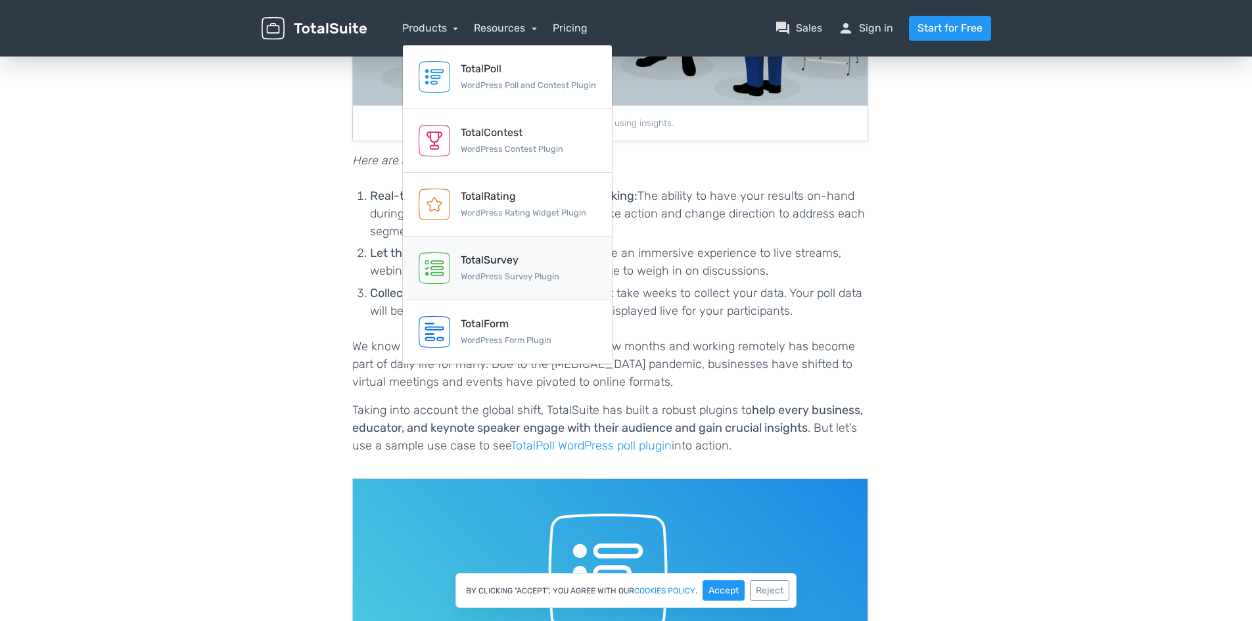
click at [491, 275] on small "WordPress Survey Plugin" at bounding box center [510, 276] width 99 height 10
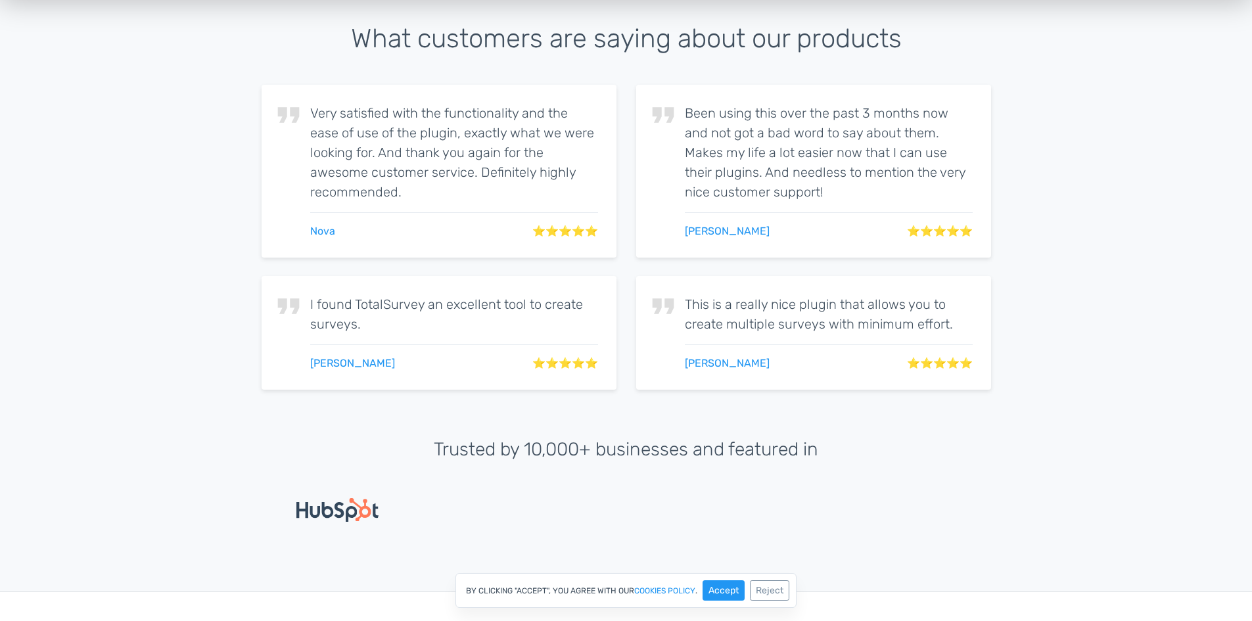
scroll to position [2694, 0]
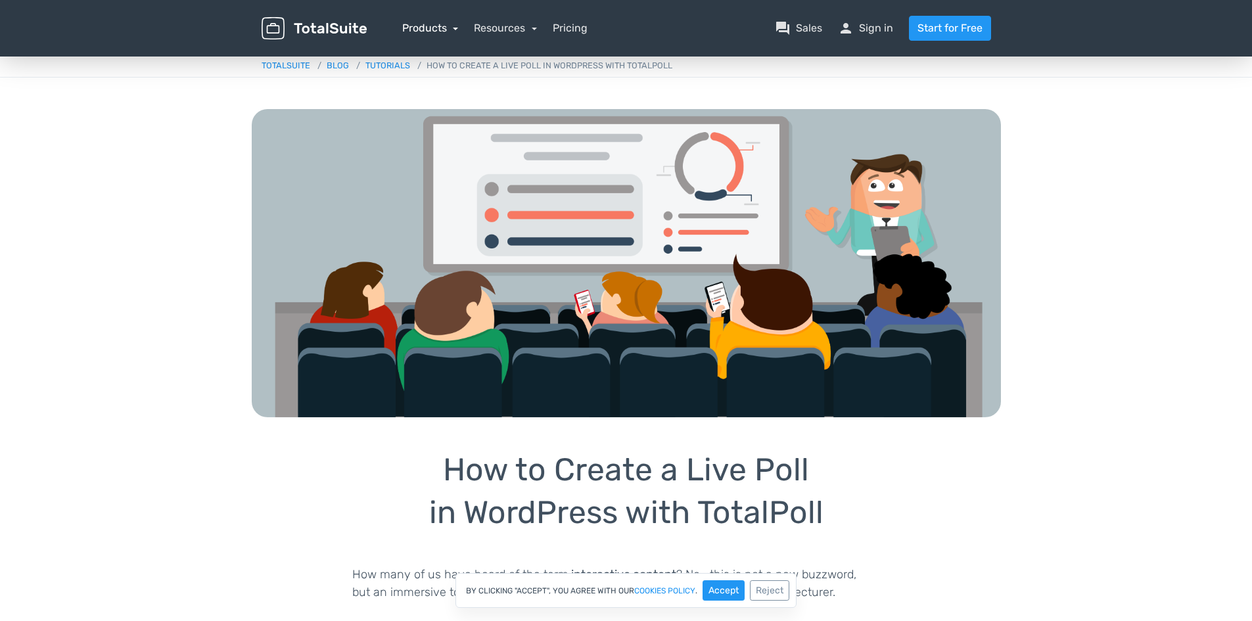
click at [441, 27] on link "Products" at bounding box center [430, 28] width 57 height 12
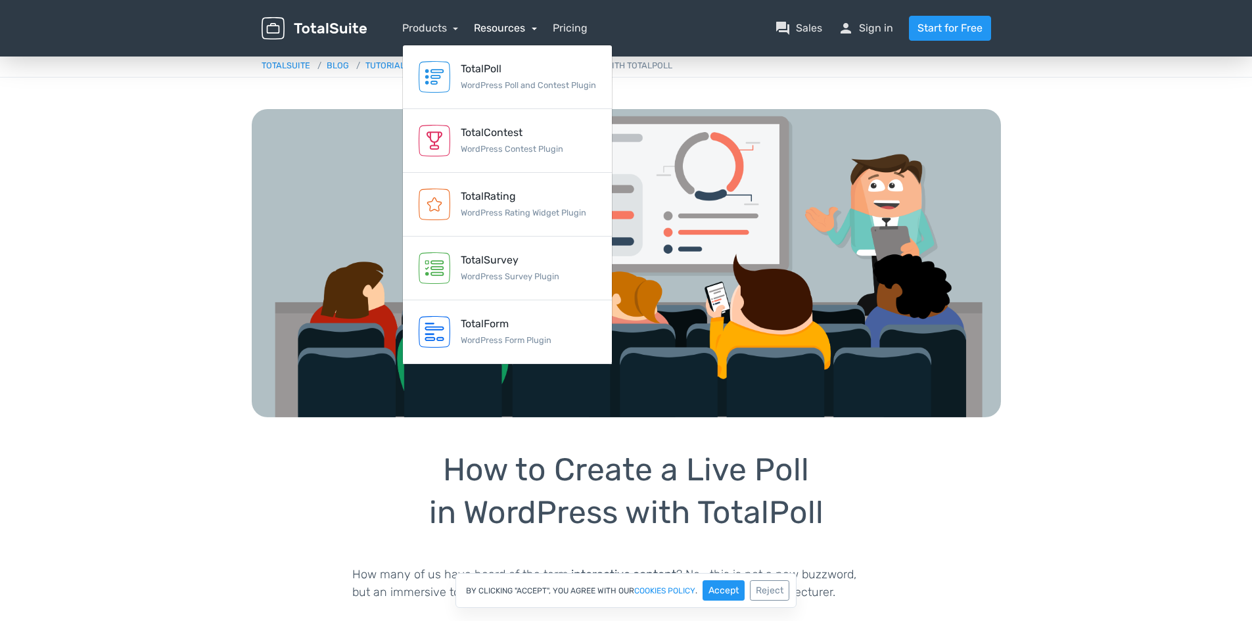
click at [492, 30] on link "Resources" at bounding box center [505, 28] width 63 height 12
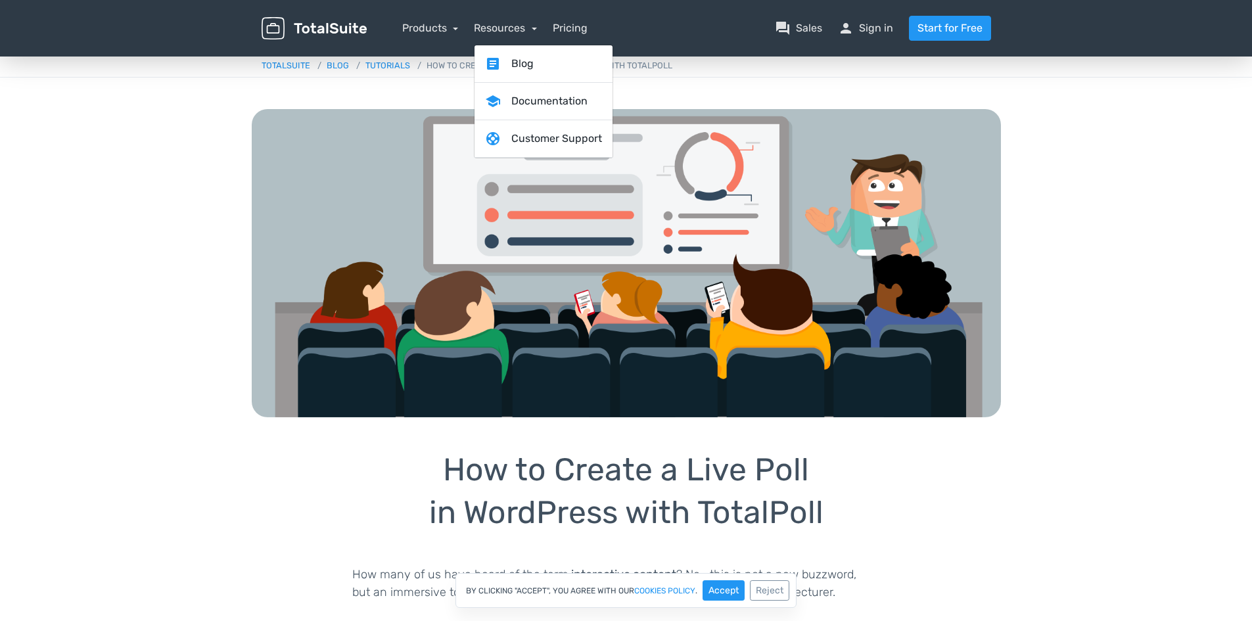
click at [463, 25] on nav "Products TotalPoll WordPress Poll and Contest Plugin TotalContest WordPress Con…" at bounding box center [689, 28] width 624 height 25
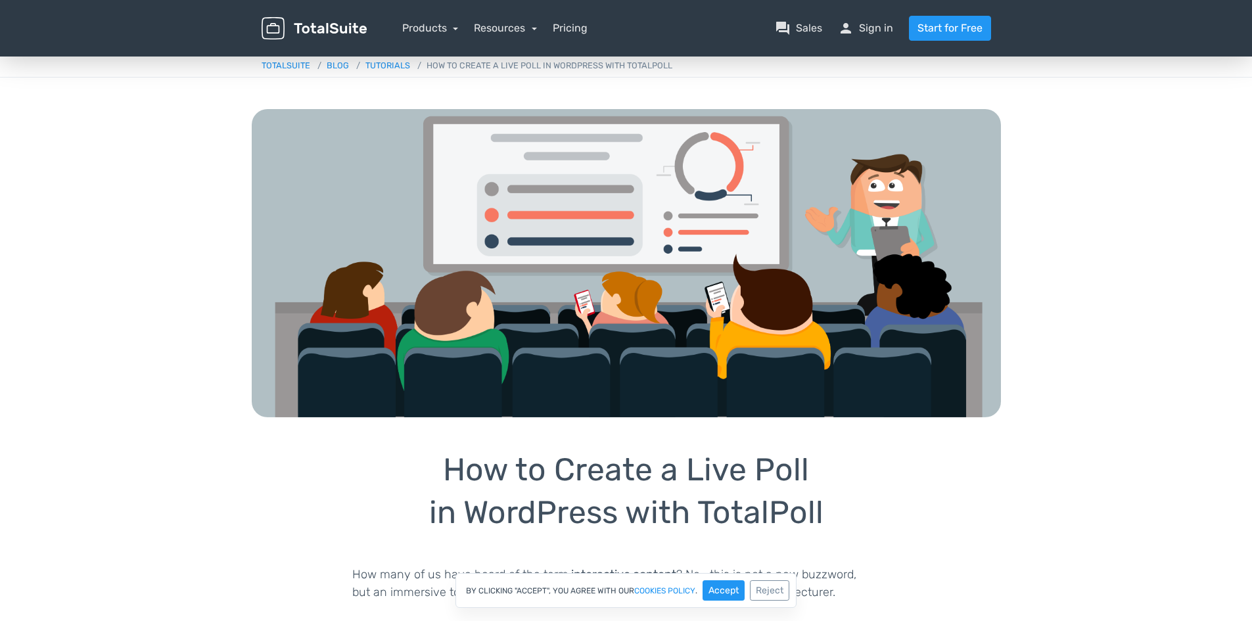
click at [446, 21] on div "Products TotalPoll WordPress Poll and Contest Plugin TotalContest WordPress Con…" at bounding box center [430, 28] width 57 height 16
click at [446, 28] on link "Products" at bounding box center [430, 28] width 57 height 12
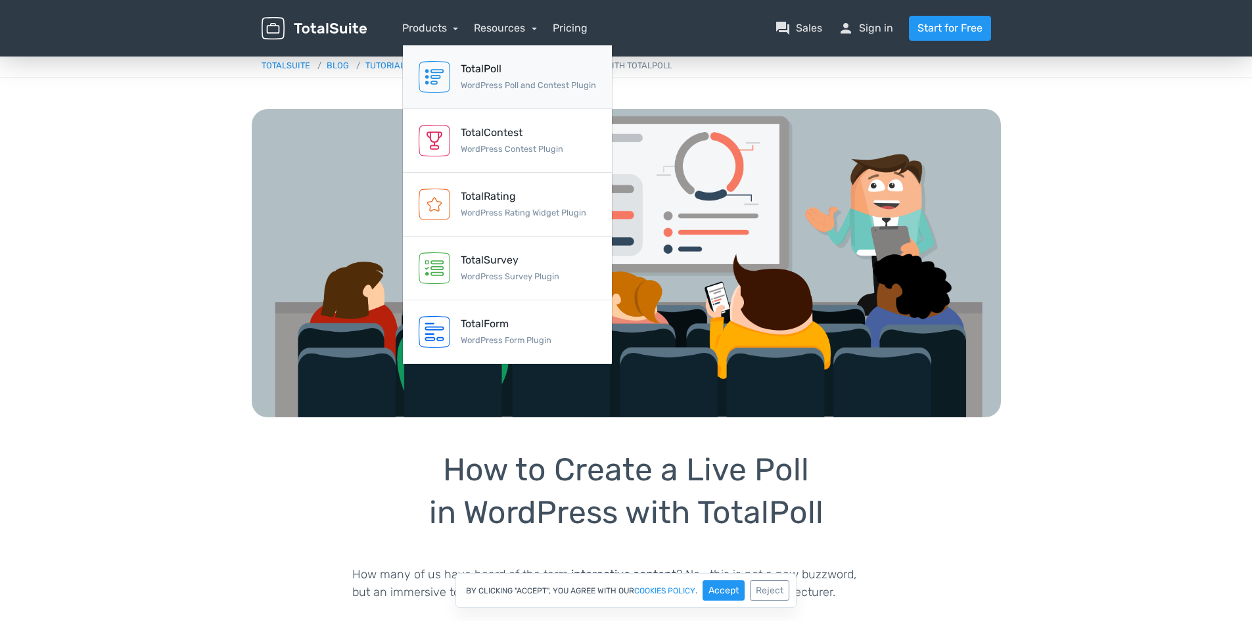
click at [444, 76] on img at bounding box center [435, 77] width 32 height 32
